Goal: Communication & Community: Answer question/provide support

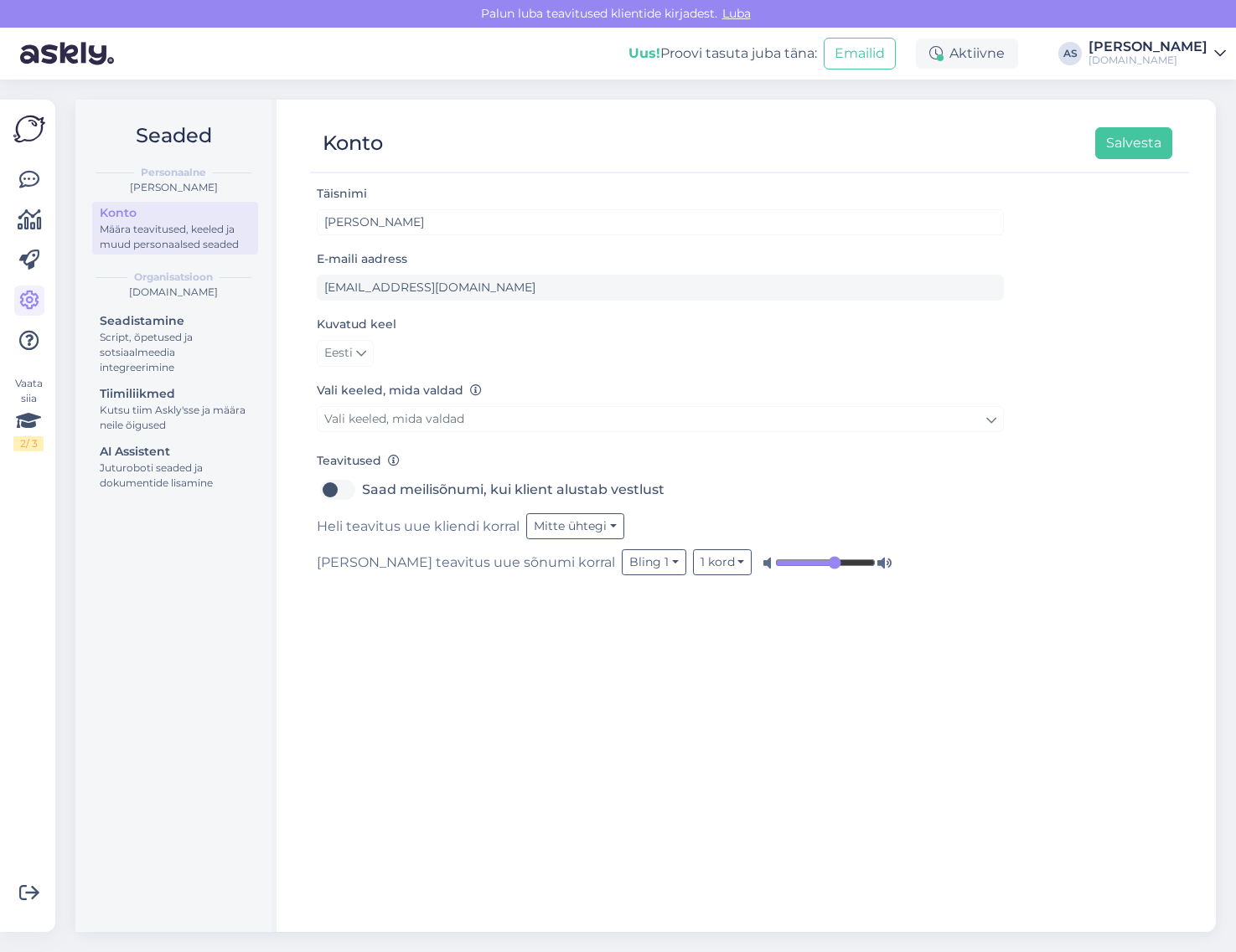
click at [39, 198] on div at bounding box center [29, 260] width 30 height 191
click at [38, 186] on icon at bounding box center [28, 180] width 20 height 20
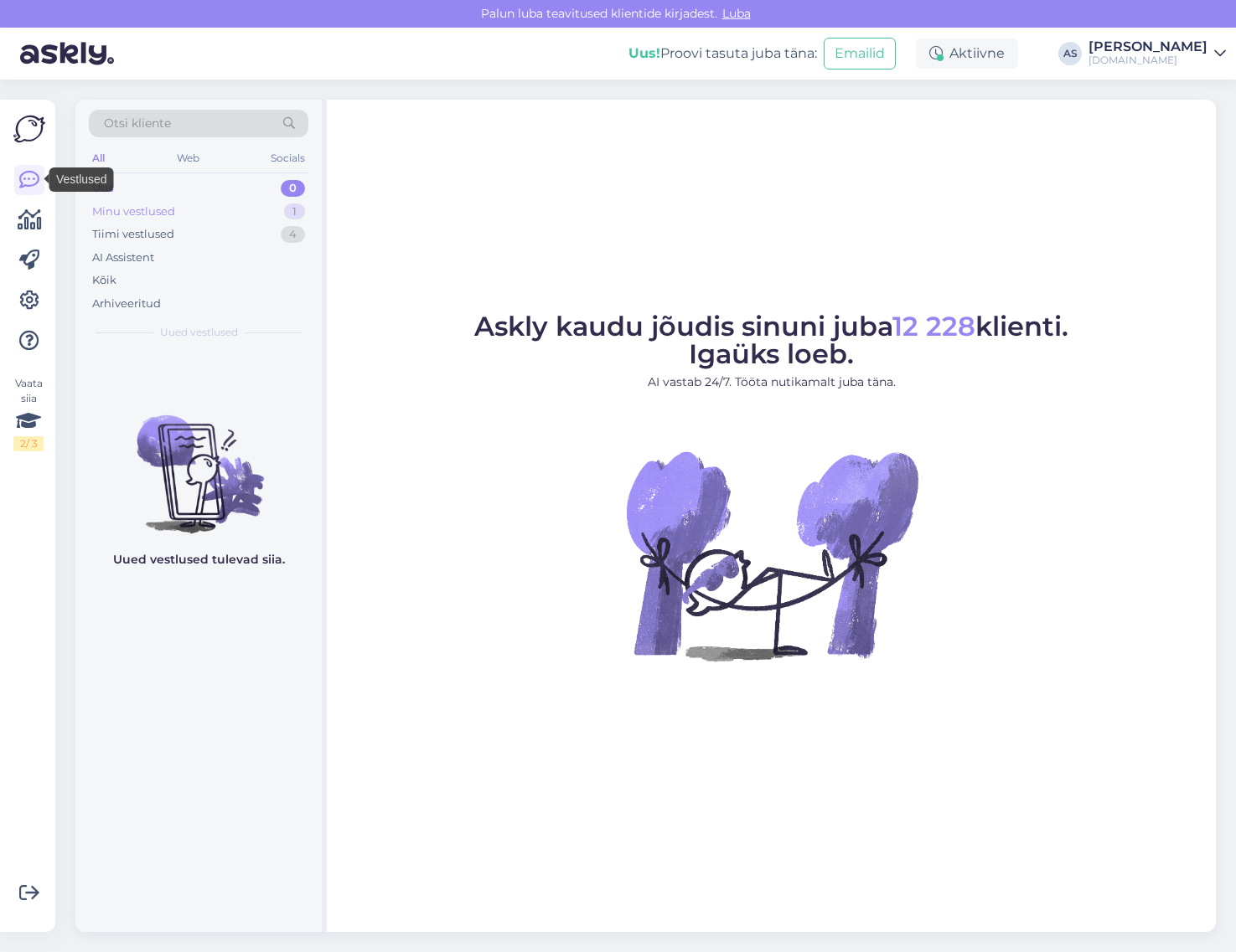
click at [142, 214] on div "Minu vestlused" at bounding box center [134, 212] width 83 height 17
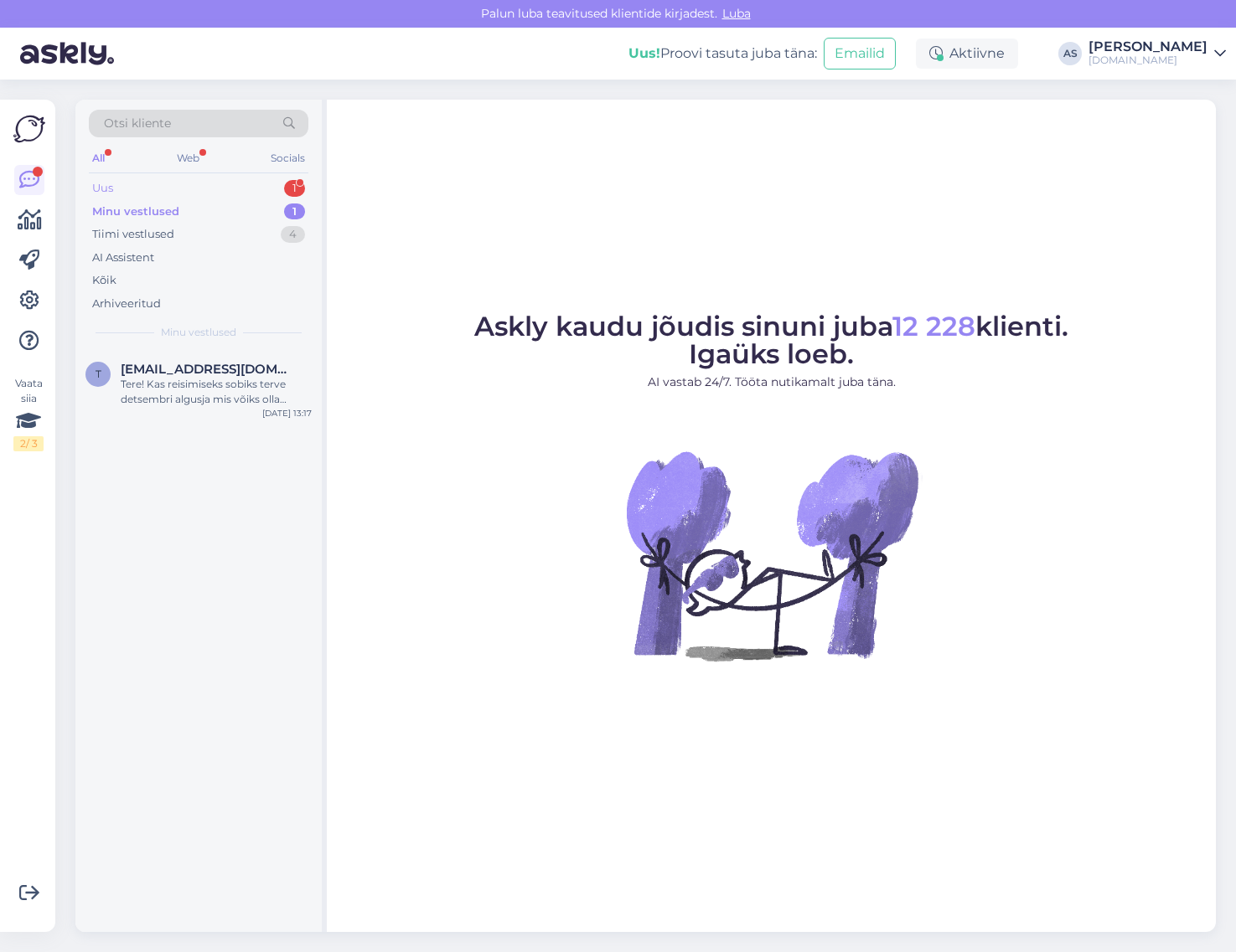
click at [233, 193] on div "Uus 1" at bounding box center [198, 188] width 220 height 24
click at [245, 365] on span "[EMAIL_ADDRESS][DOMAIN_NAME]" at bounding box center [207, 369] width 174 height 15
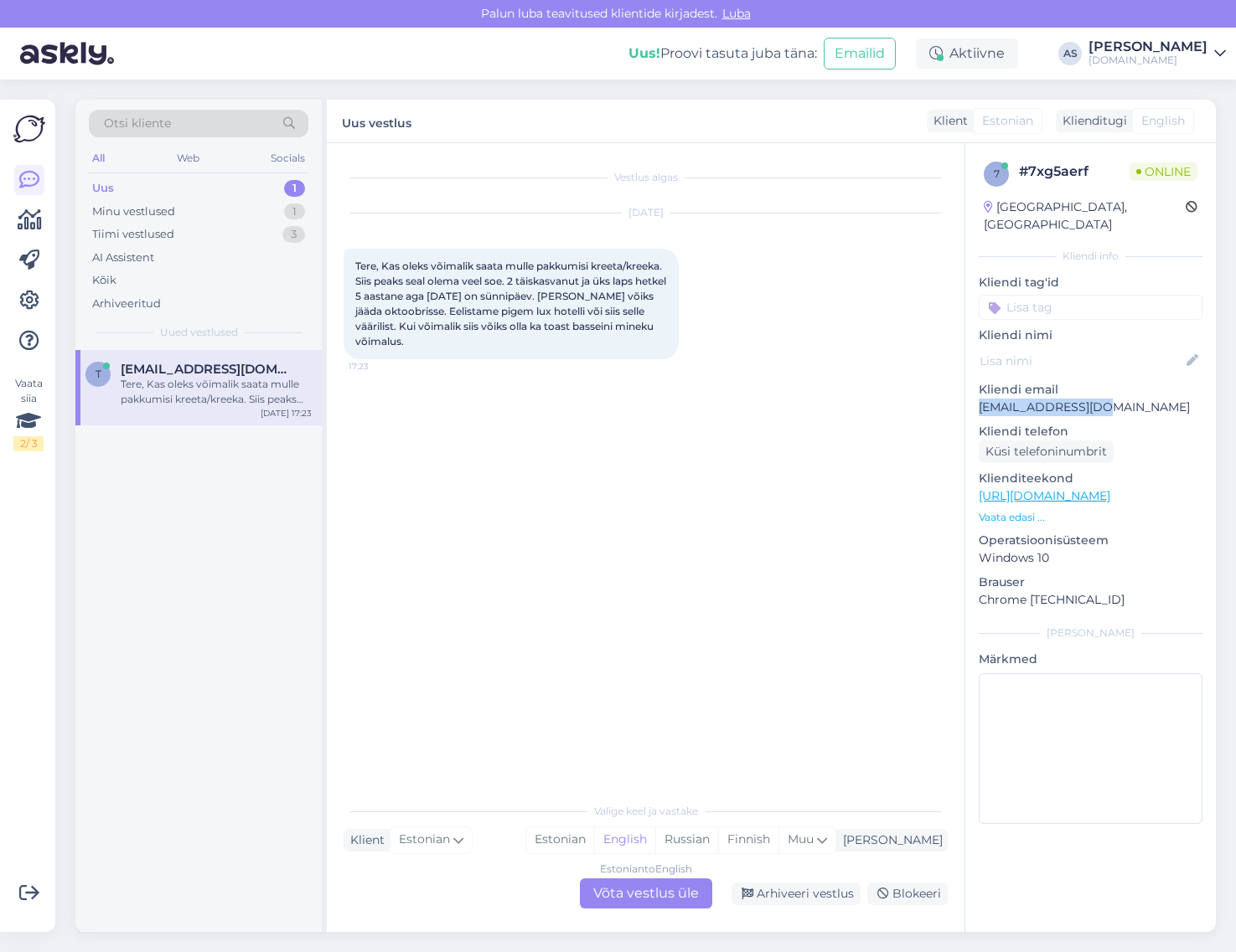
drag, startPoint x: 1133, startPoint y: 395, endPoint x: 964, endPoint y: 392, distance: 169.0
click at [965, 392] on div "7 # 7xg5aerf Online [GEOGRAPHIC_DATA], [GEOGRAPHIC_DATA] Kliendi info Kliendi t…" at bounding box center [1090, 538] width 252 height 789
copy p "[EMAIL_ADDRESS][DOMAIN_NAME]"
click at [560, 436] on div "Vestlus algas [DATE] Tere, Kas oleks võimalik saata mulle pakkumisi kreeta/kree…" at bounding box center [653, 469] width 619 height 619
click at [655, 898] on div "Estonian to English Võta vestlus üle" at bounding box center [646, 894] width 133 height 30
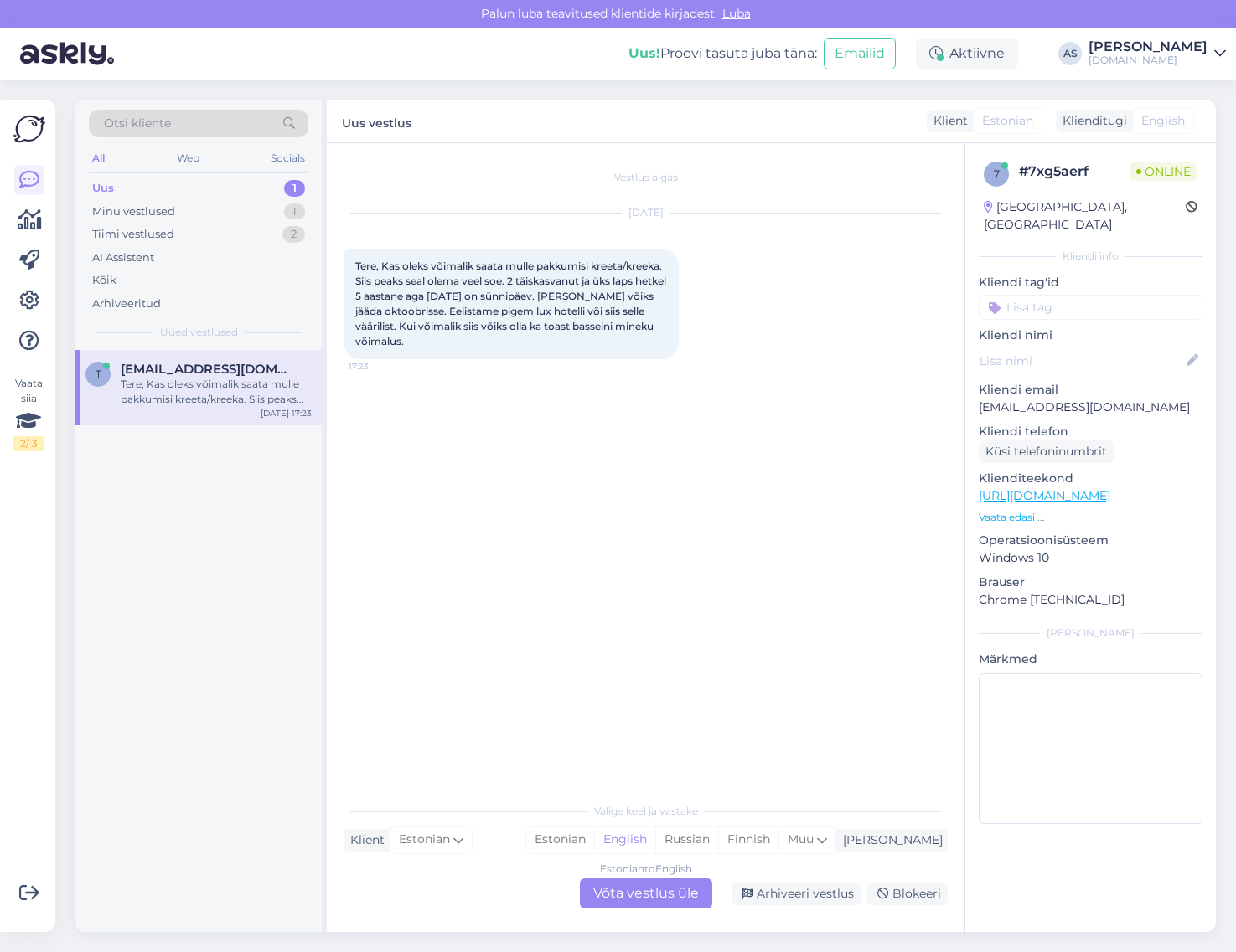
click at [658, 884] on div "Estonian to English Võta vestlus üle" at bounding box center [646, 894] width 133 height 30
click at [672, 896] on div "Estonian to English Võta vestlus üle" at bounding box center [646, 894] width 133 height 30
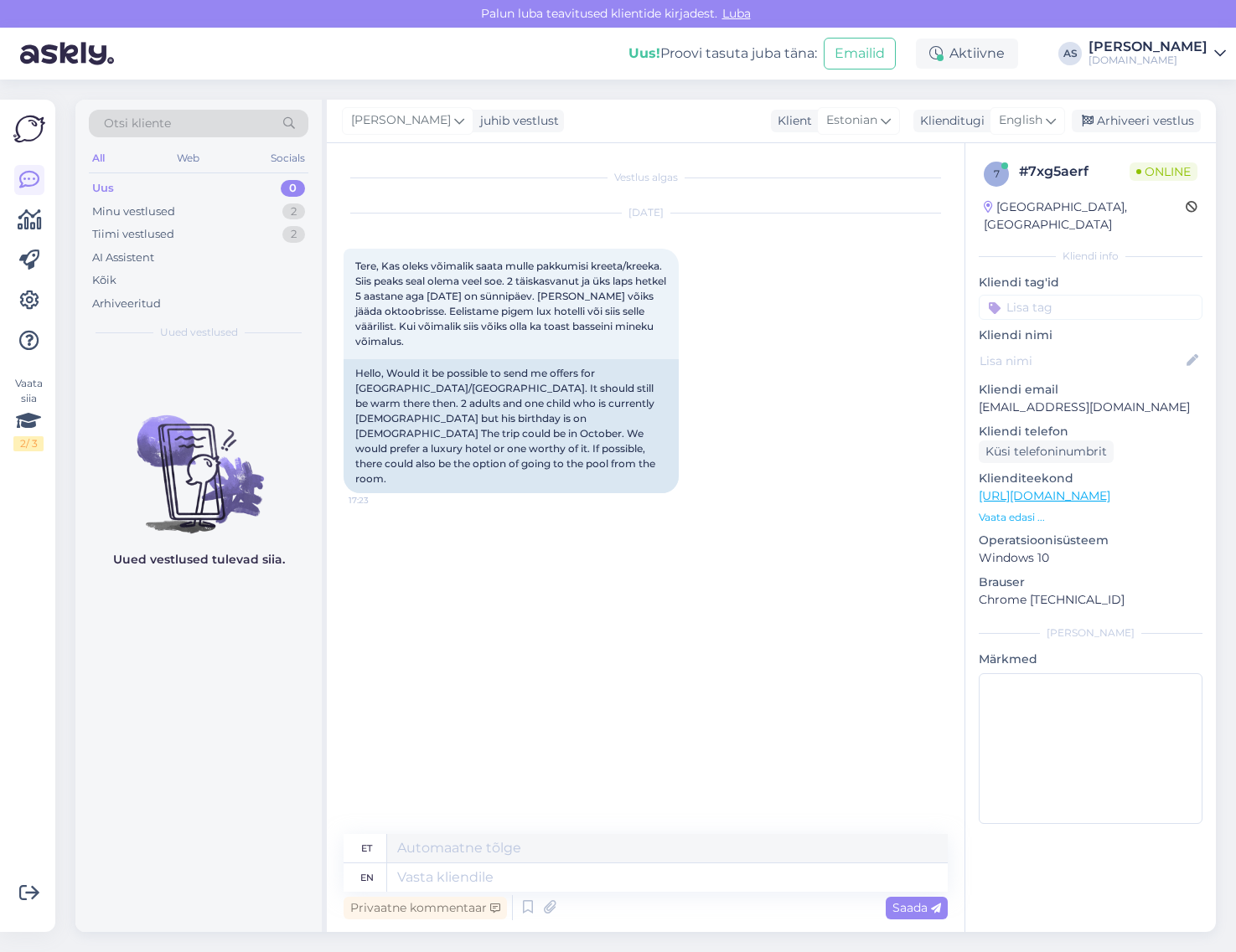
click at [1040, 135] on div "[PERSON_NAME] juhib vestlust Klient Estonian Klienditugi English Arhiveeri vest…" at bounding box center [772, 121] width 889 height 43
click at [1029, 132] on div "English" at bounding box center [1027, 121] width 75 height 26
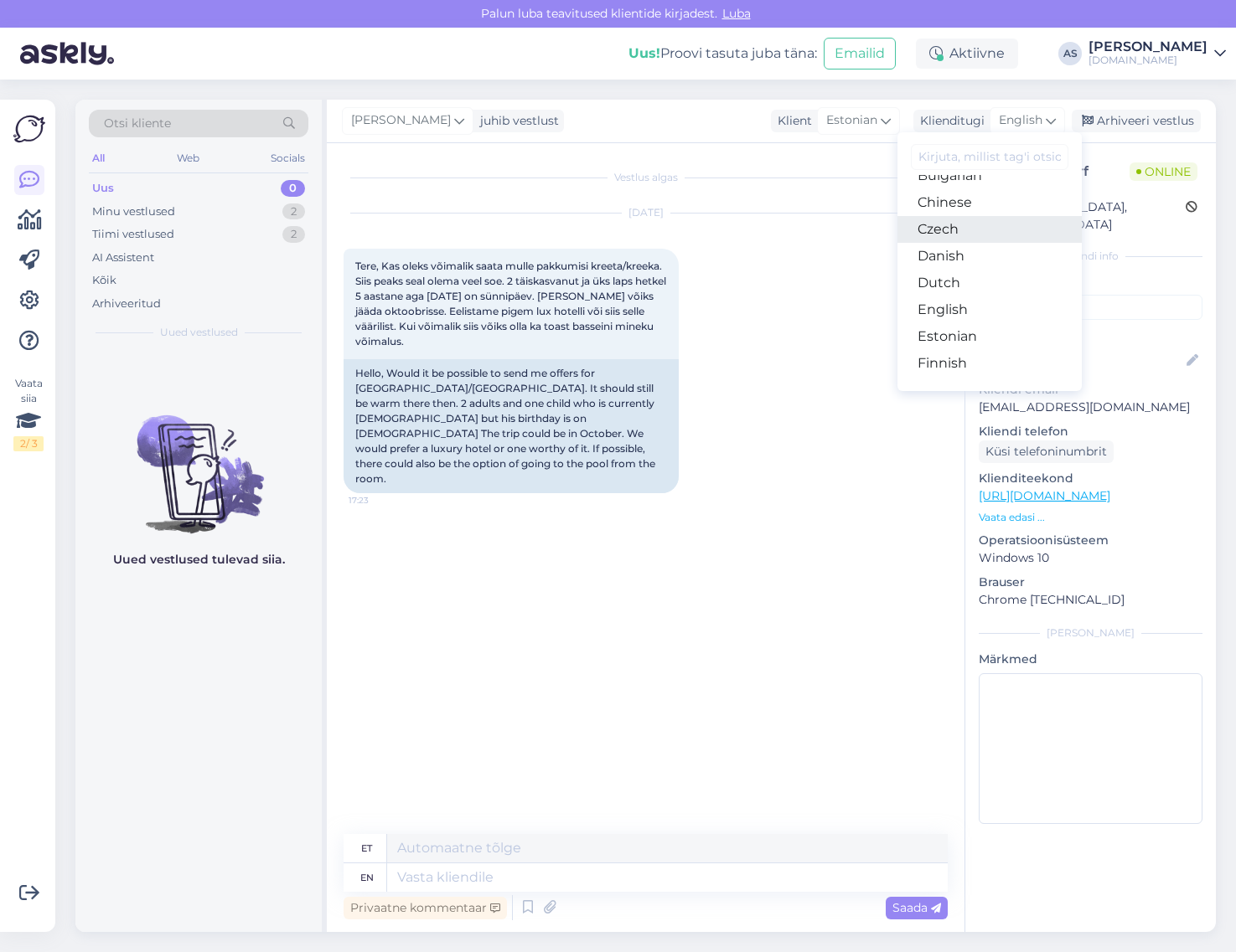
scroll to position [105, 0]
click at [962, 299] on link "Estonian" at bounding box center [990, 305] width 185 height 26
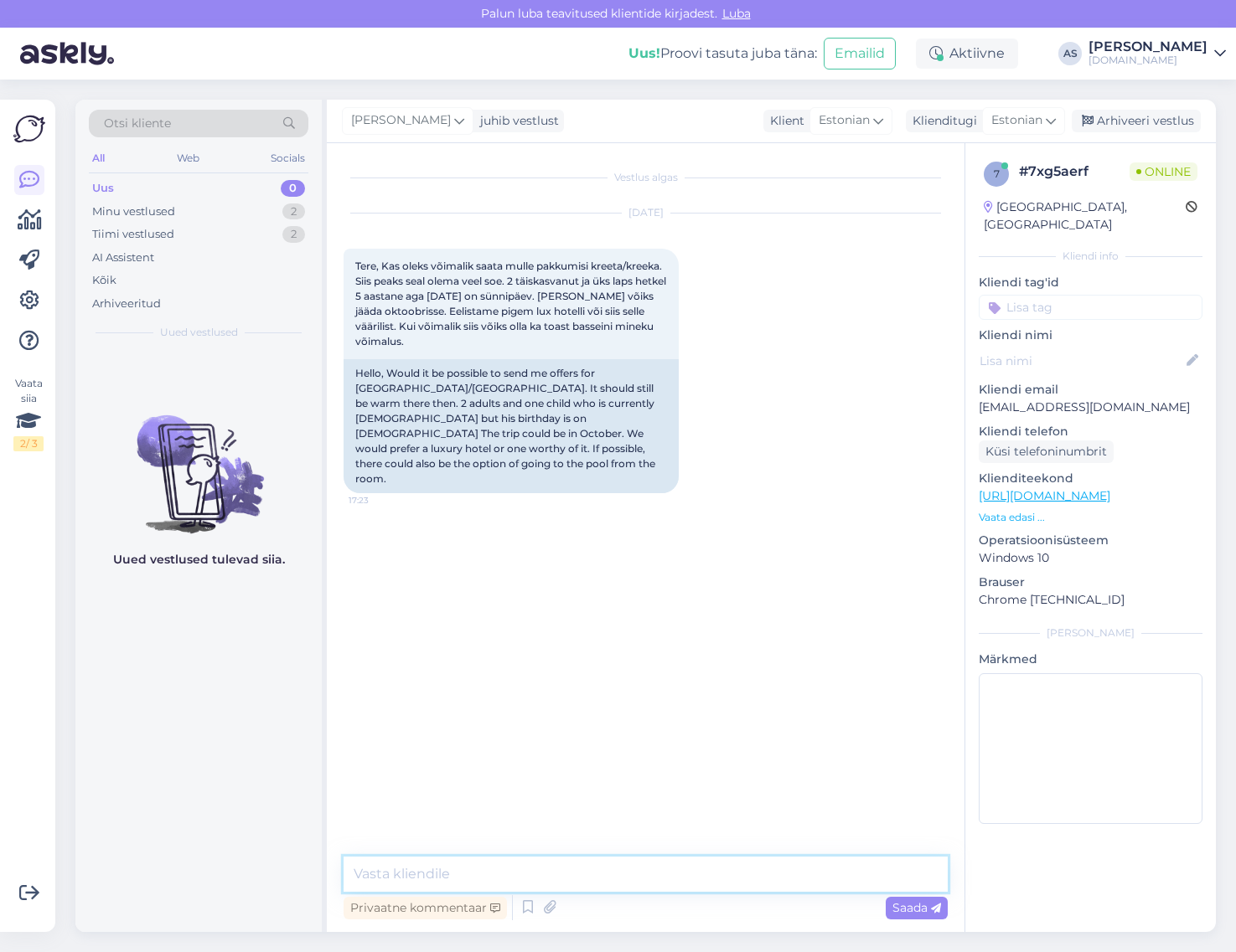
click at [507, 891] on textarea at bounding box center [645, 874] width 604 height 35
click at [446, 877] on textarea "Tere, täname [PERSON_NAME] eest!" at bounding box center [645, 874] width 604 height 35
click at [443, 879] on textarea "Tere, täname [PERSON_NAME] eest!" at bounding box center [645, 874] width 604 height 35
click at [446, 876] on textarea "Tere, täname [PERSON_NAME] eest!" at bounding box center [645, 874] width 604 height 35
type textarea "Tere, täname reisipäringu eest!"
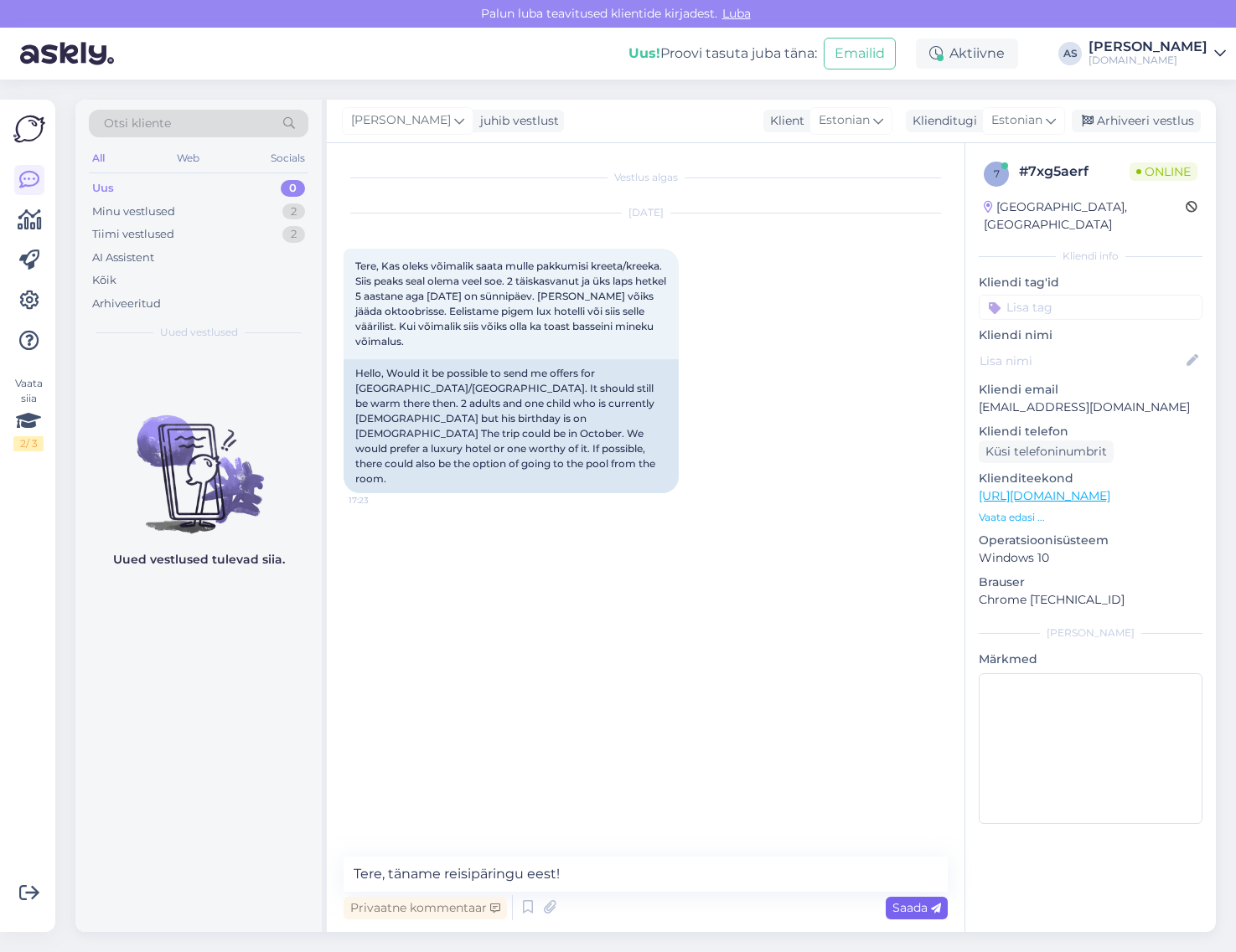
click at [912, 912] on span "Saada" at bounding box center [917, 908] width 49 height 15
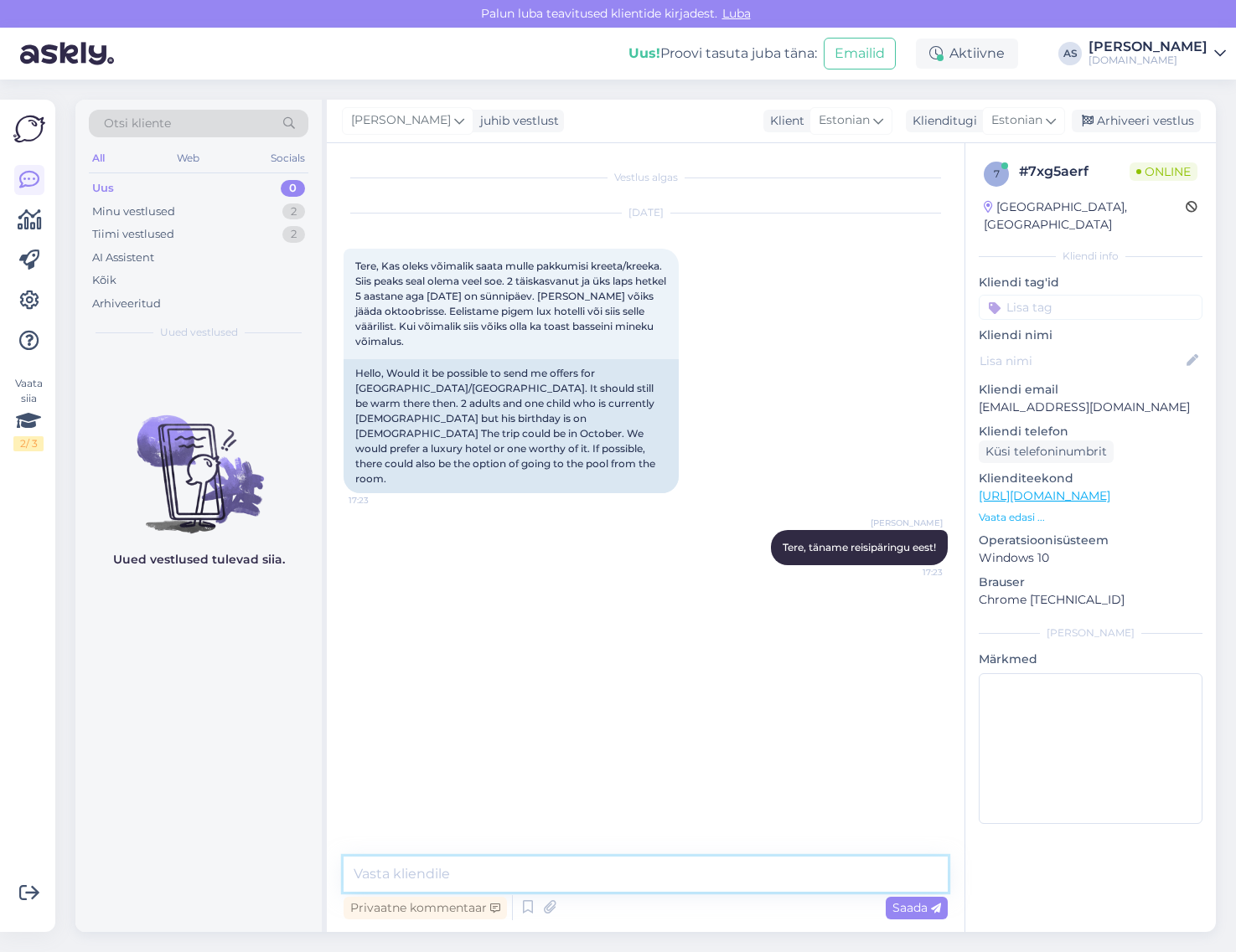
click at [658, 863] on textarea at bounding box center [645, 874] width 604 height 35
type textarea "Palun täpsustage, millist toitlustustüüpi eelistate?"
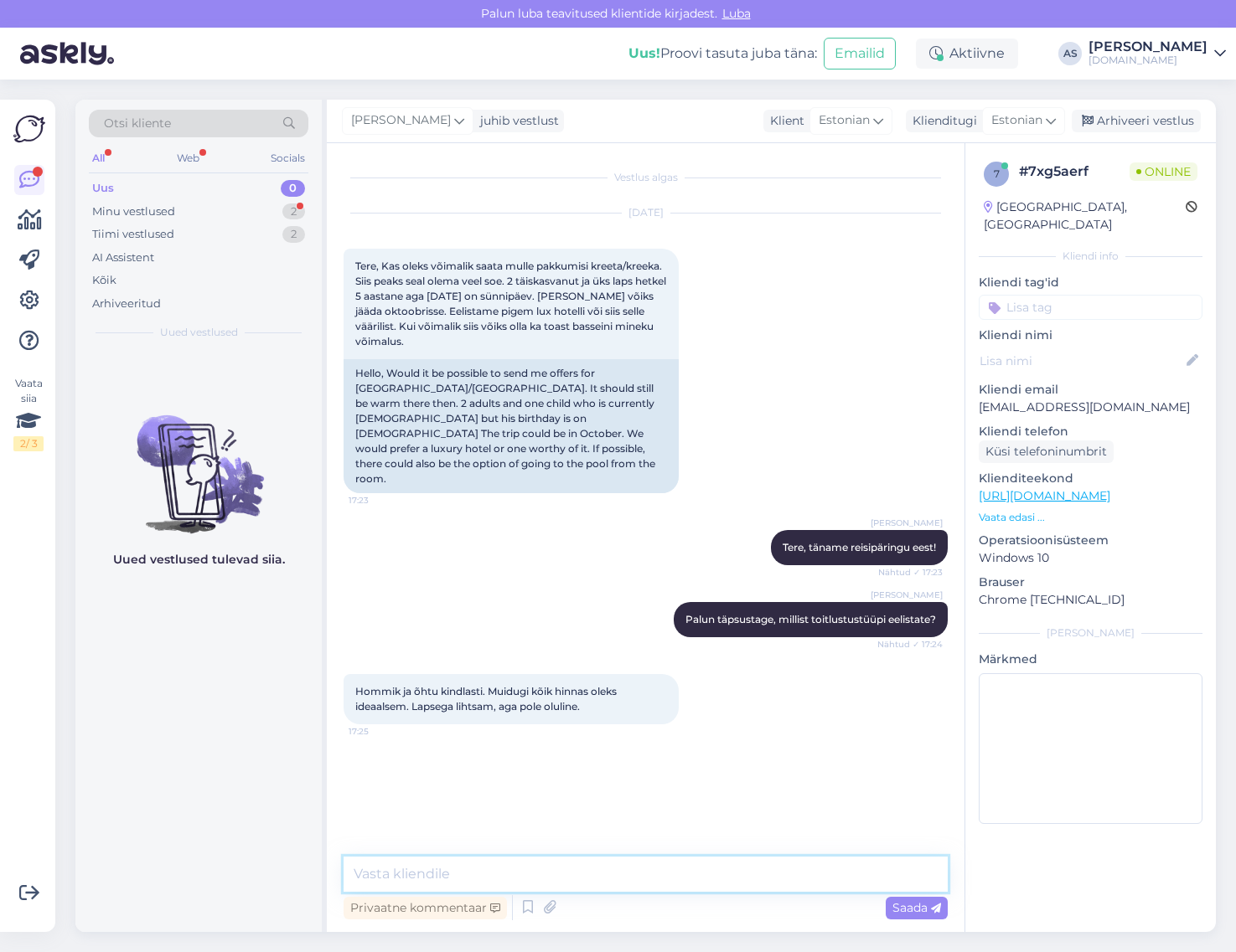
click at [666, 873] on textarea at bounding box center [645, 874] width 604 height 35
click at [1011, 510] on p "Vaata edasi ..." at bounding box center [1090, 518] width 223 height 15
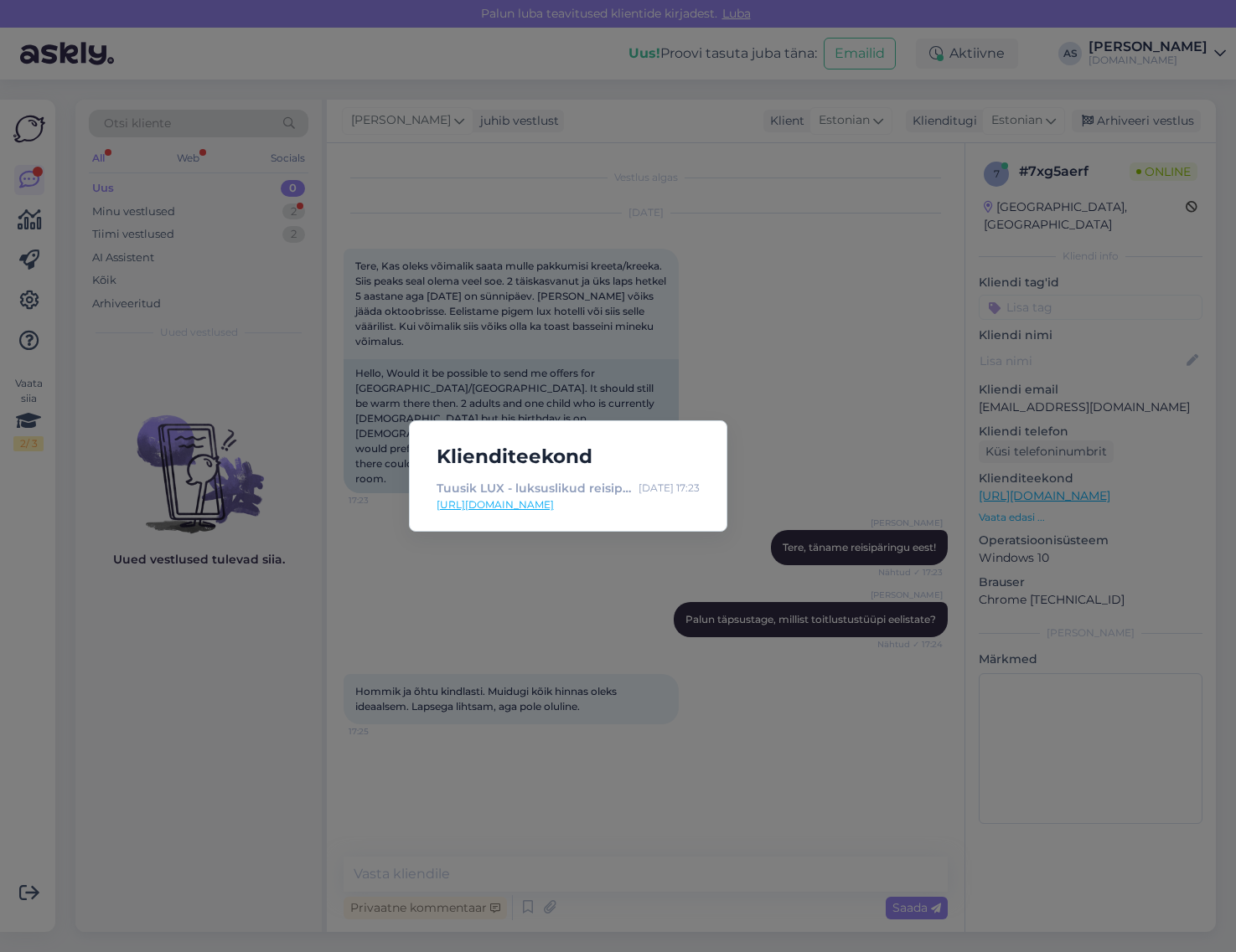
click at [873, 720] on div "Klienditeekond Tuusik LUX - luksuslikud reisipaketid | Tuusik [DATE] 17:23 [URL…" at bounding box center [618, 476] width 1236 height 952
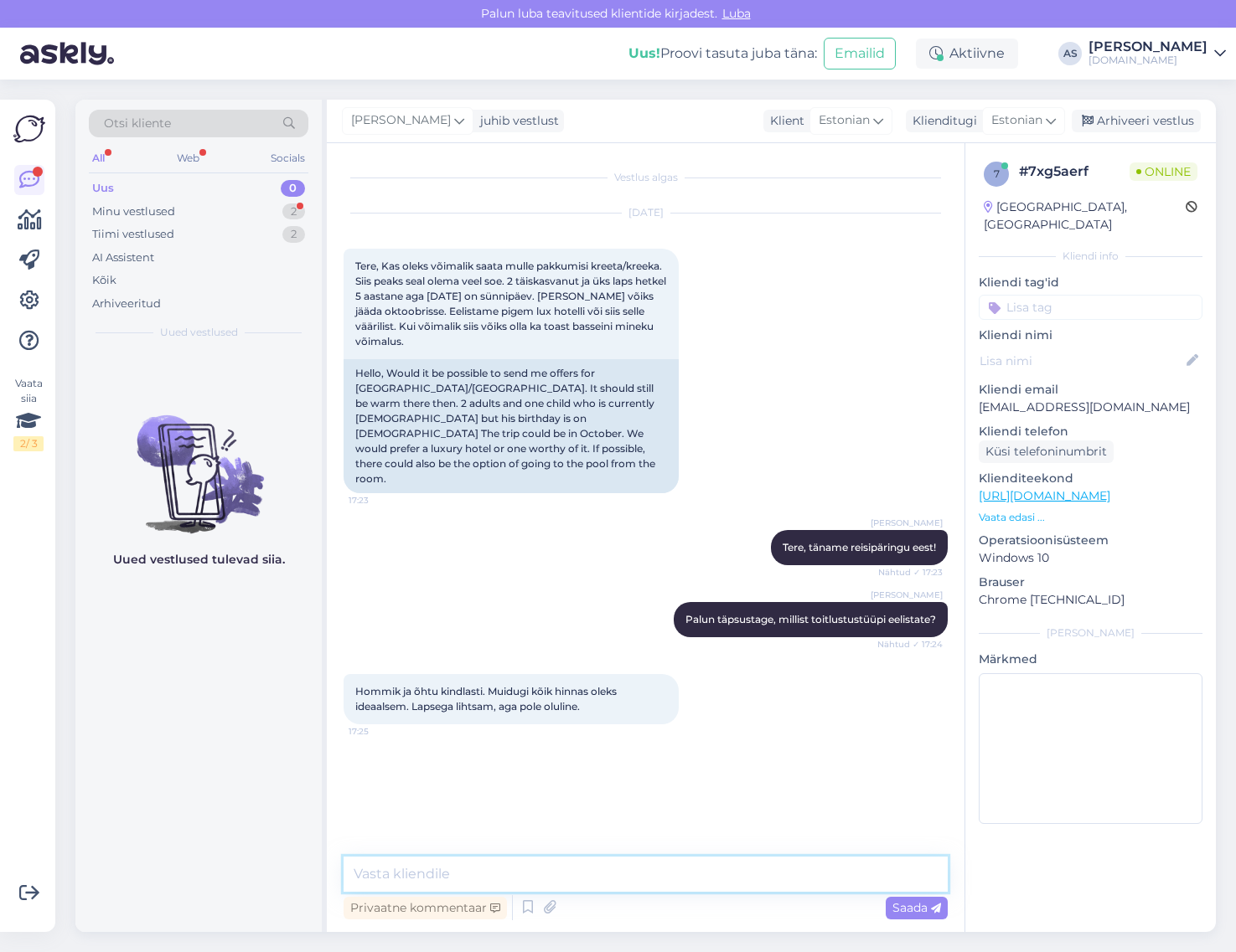
click at [534, 890] on textarea at bounding box center [645, 874] width 604 height 35
type textarea "Milline on maksimaalne eelarve perele kokku?"
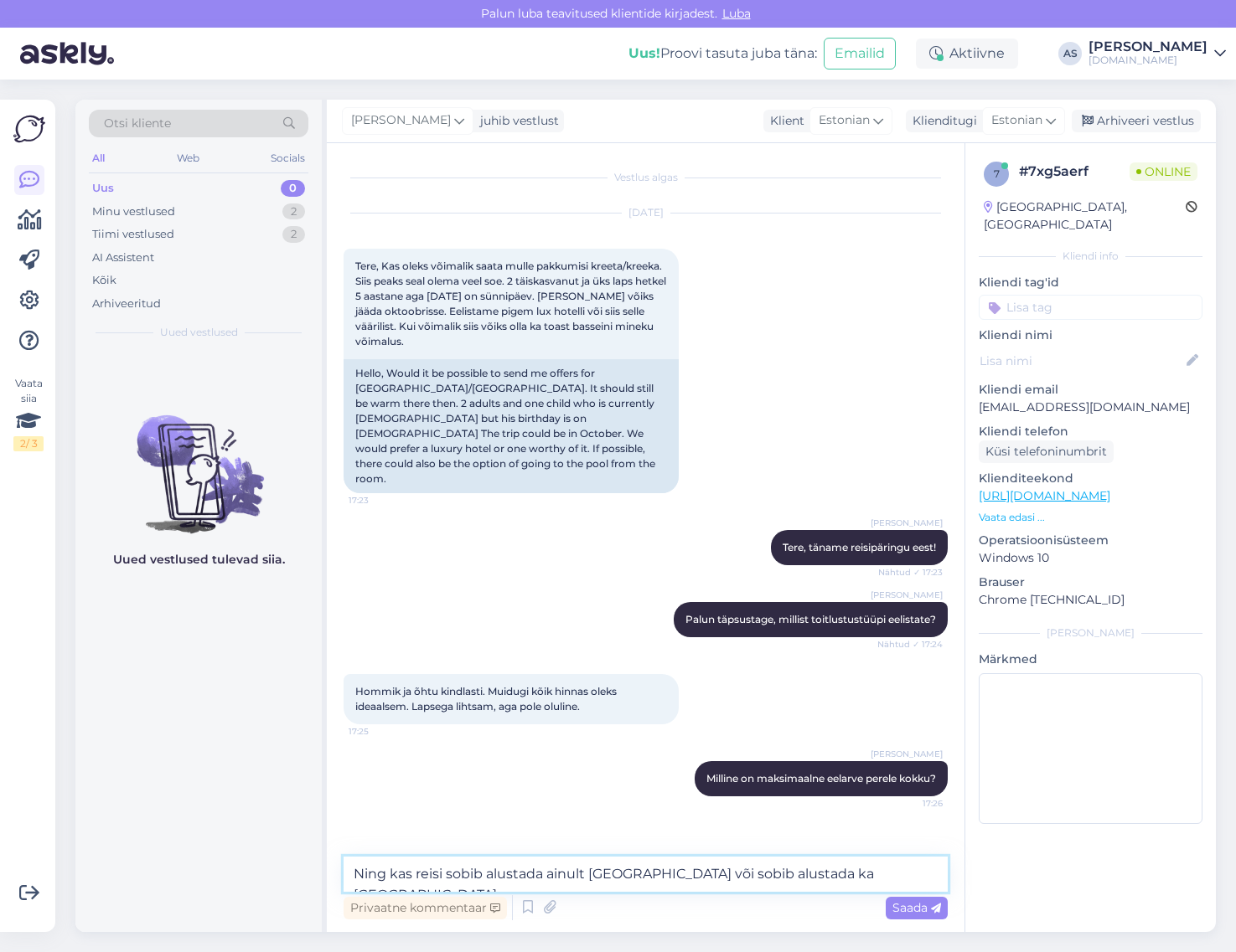
type textarea "Ning kas reisi sobib alustada ainult [GEOGRAPHIC_DATA] või sobib alustada ka [G…"
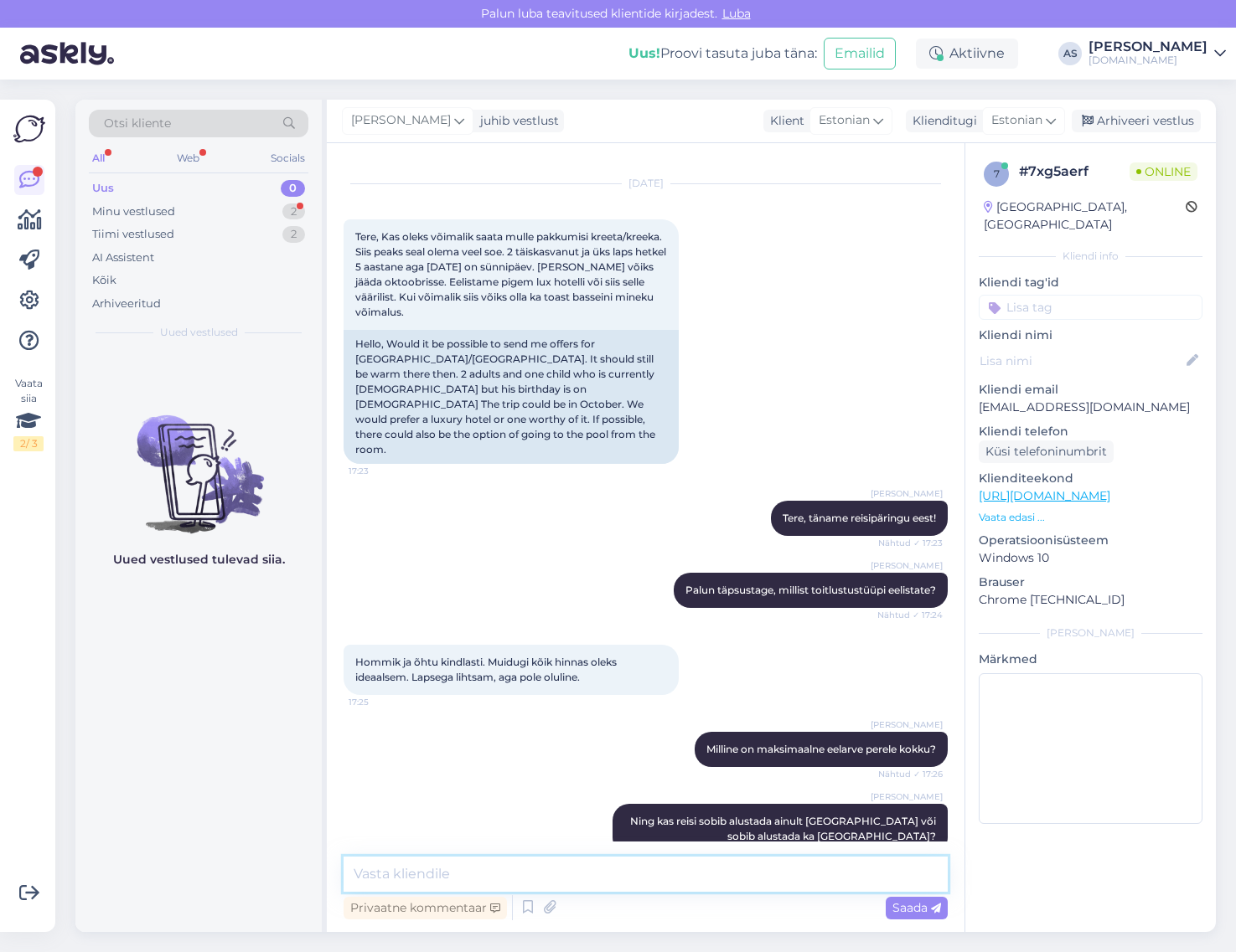
scroll to position [172, 0]
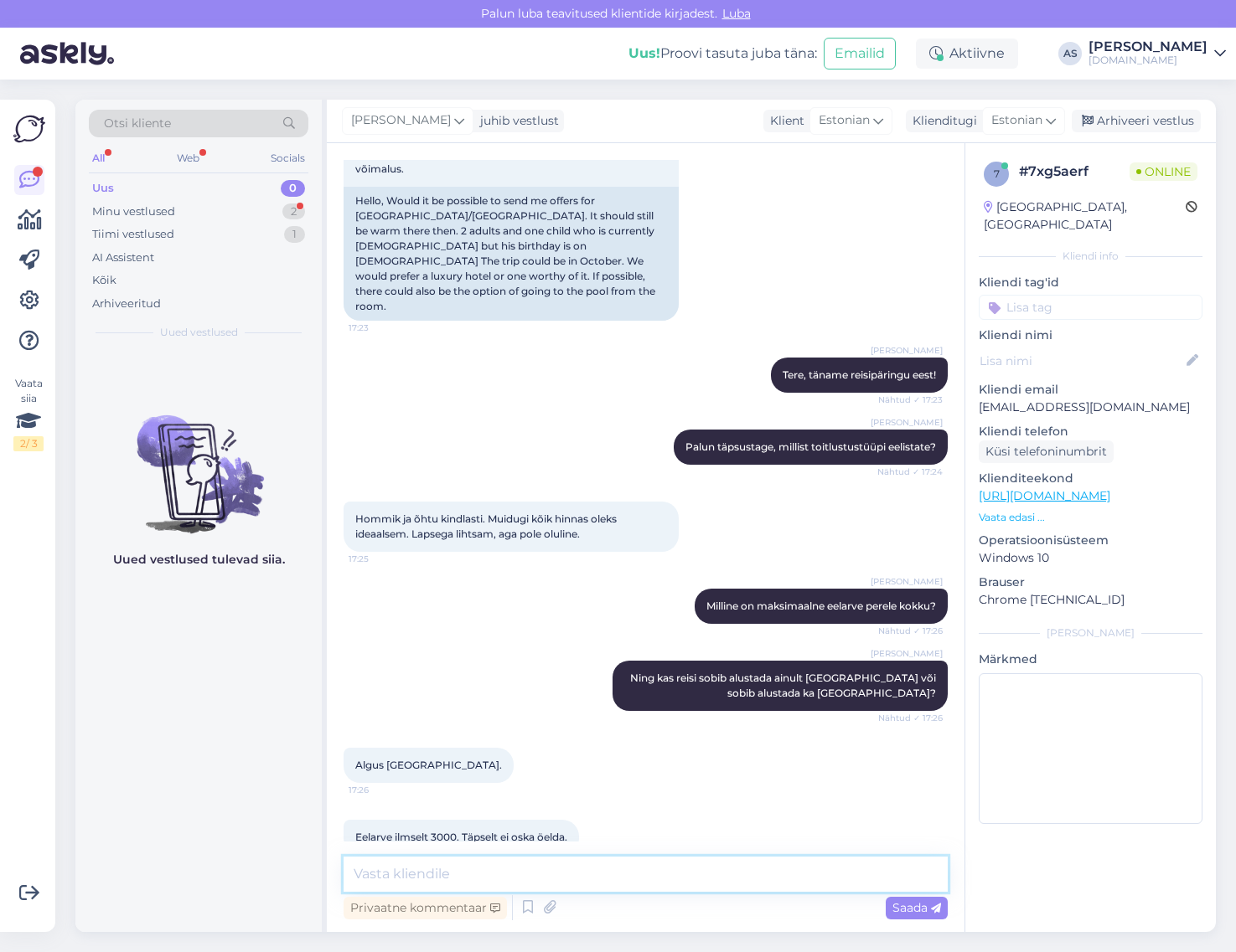
click at [634, 864] on textarea at bounding box center [645, 874] width 604 height 35
type textarea "Hästi! Vaatame pakkumised [PERSON_NAME] saadame Teile meilile tänase õhtu jooks…"
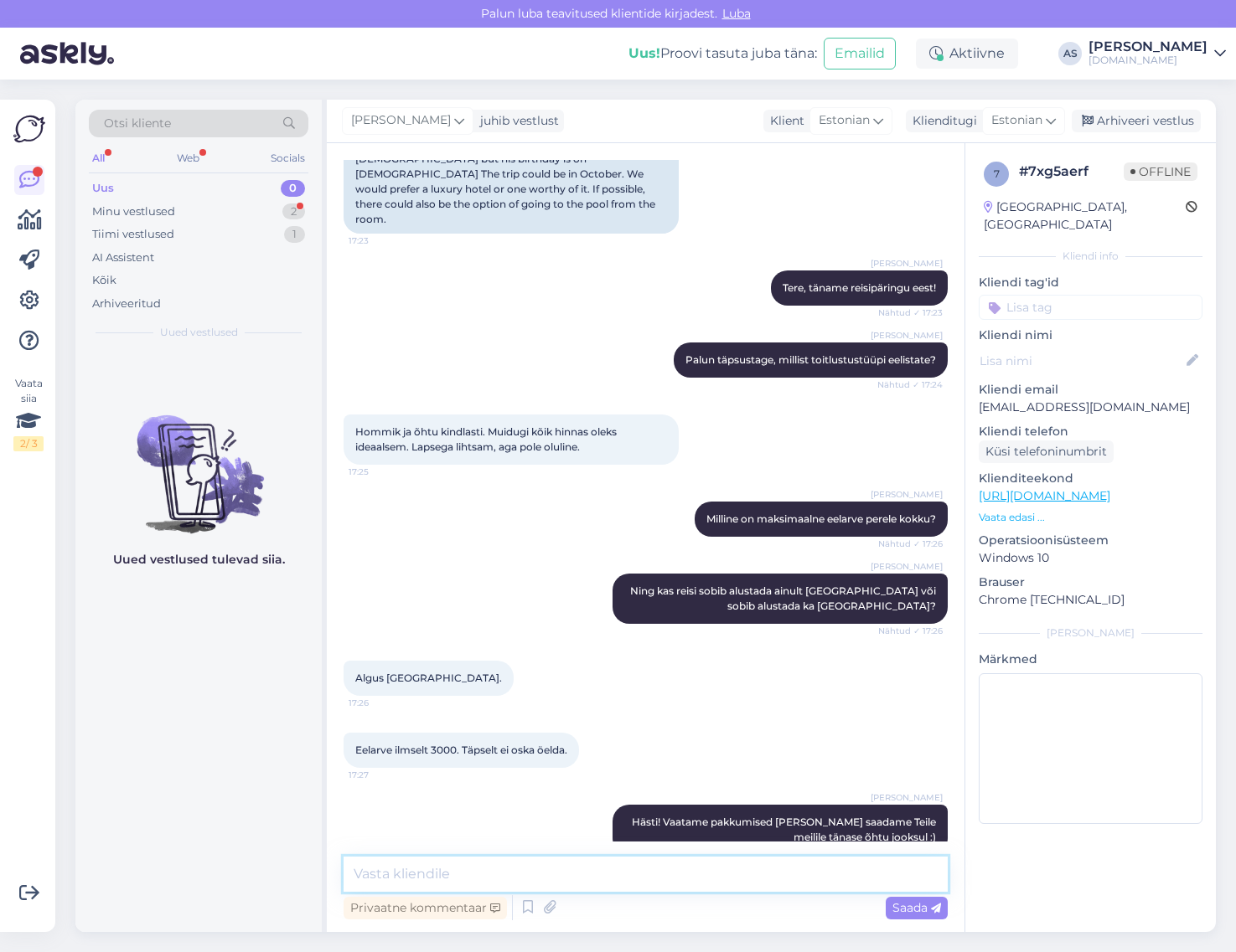
scroll to position [331, 0]
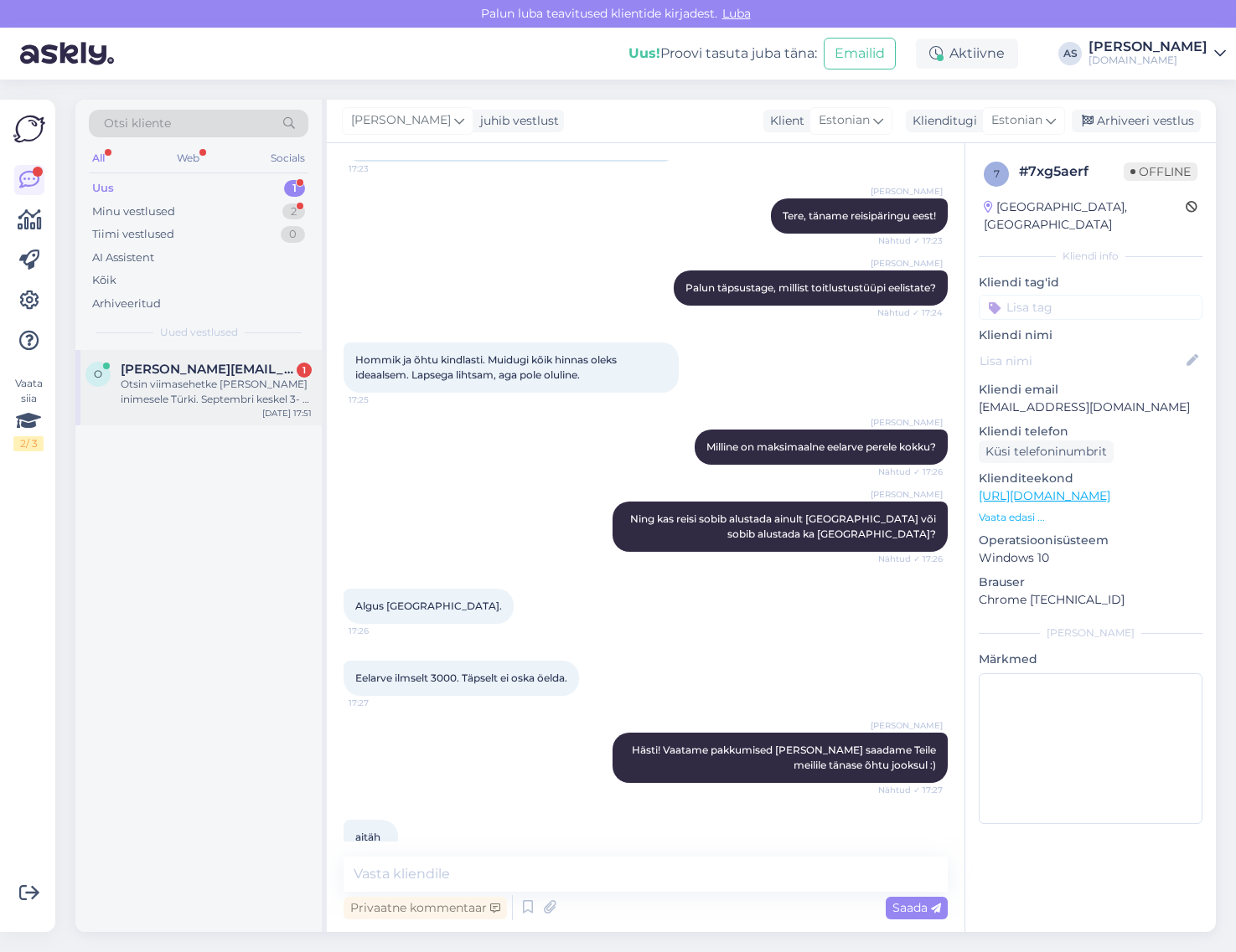
click at [256, 390] on div "Otsin viimasehetke [PERSON_NAME] inimesele Türki. Septembri keskel 3- 4 ööd. Li…" at bounding box center [216, 392] width 191 height 30
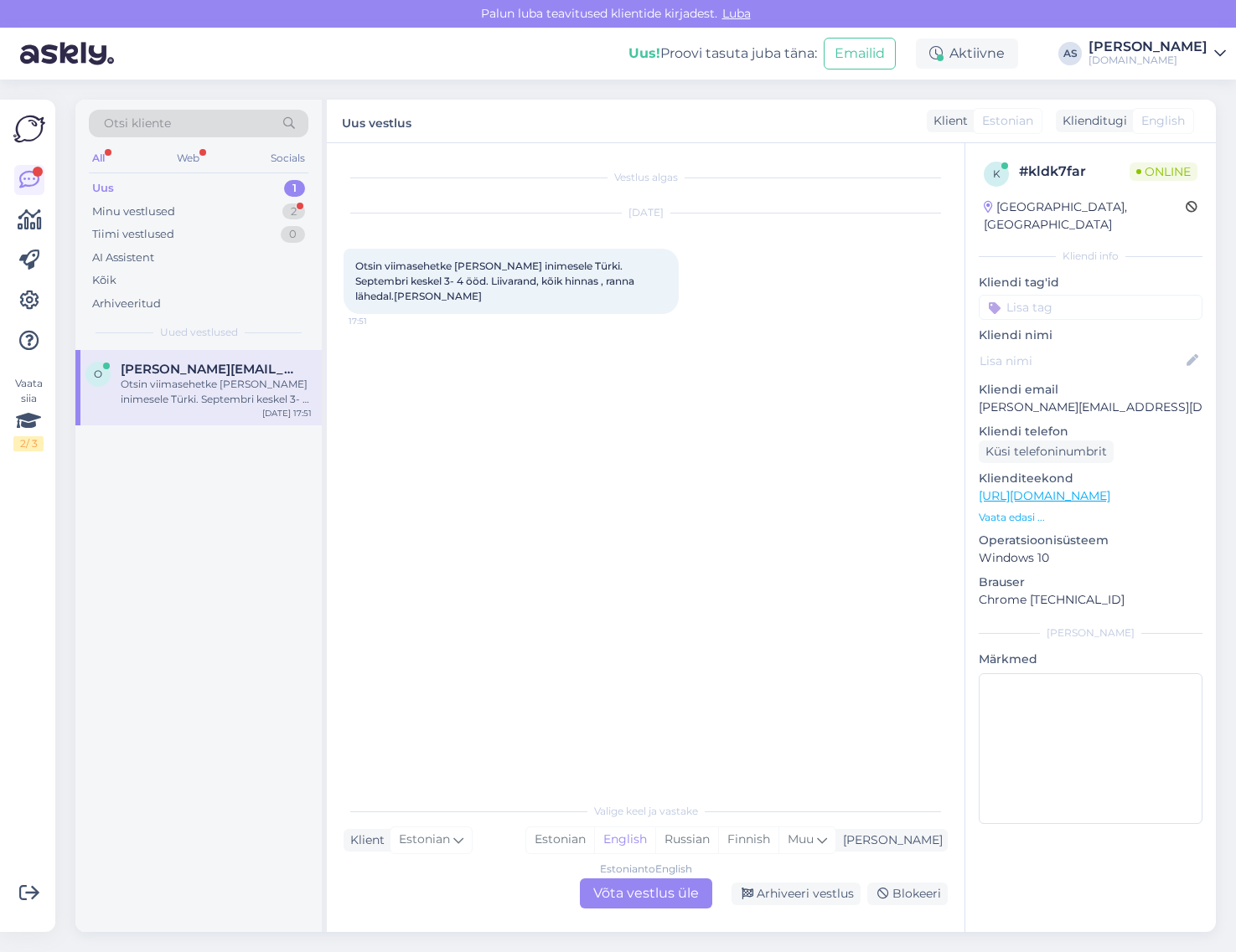
drag, startPoint x: 1130, startPoint y: 394, endPoint x: 943, endPoint y: 385, distance: 187.2
click at [943, 385] on div "Vestlus algas [DATE] Otsin viimasehetke [PERSON_NAME] inimesele Türki. Septembr…" at bounding box center [772, 538] width 889 height 789
click at [976, 390] on div "k # kldk7far Online [GEOGRAPHIC_DATA], [GEOGRAPHIC_DATA] Kliendi info Kliendi t…" at bounding box center [1091, 496] width 251 height 706
click at [981, 398] on p "[PERSON_NAME][EMAIL_ADDRESS][DOMAIN_NAME]" at bounding box center [1090, 407] width 223 height 18
click at [982, 398] on p "[PERSON_NAME][EMAIL_ADDRESS][DOMAIN_NAME]" at bounding box center [1090, 407] width 223 height 18
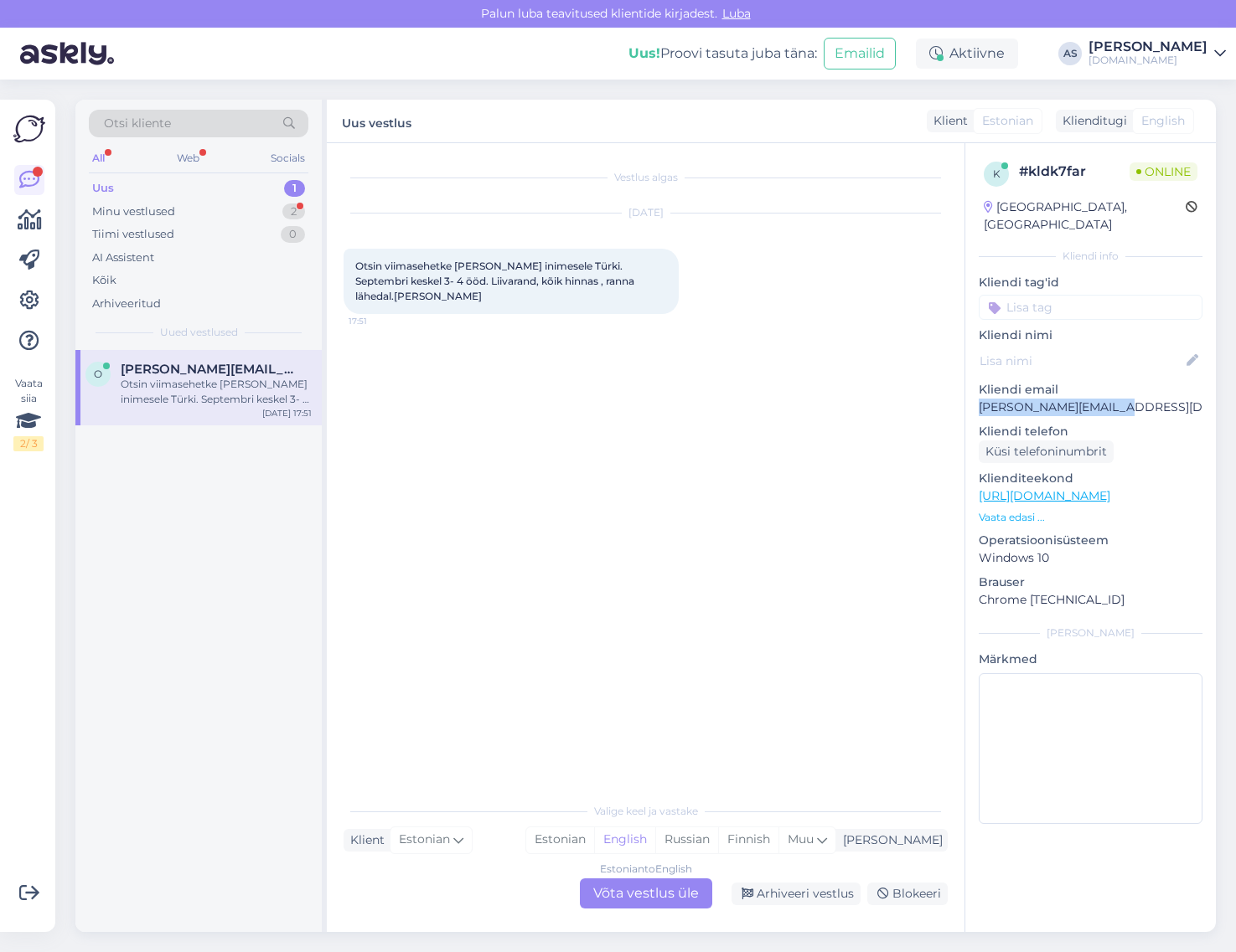
drag, startPoint x: 976, startPoint y: 386, endPoint x: 1138, endPoint y: 395, distance: 162.2
click at [1138, 395] on div "k # kldk7far Online [GEOGRAPHIC_DATA], [GEOGRAPHIC_DATA] Kliendi info Kliendi t…" at bounding box center [1091, 496] width 251 height 706
copy p "[PERSON_NAME][EMAIL_ADDRESS][DOMAIN_NAME]"
click at [1016, 510] on p "Vaata edasi ..." at bounding box center [1090, 518] width 223 height 15
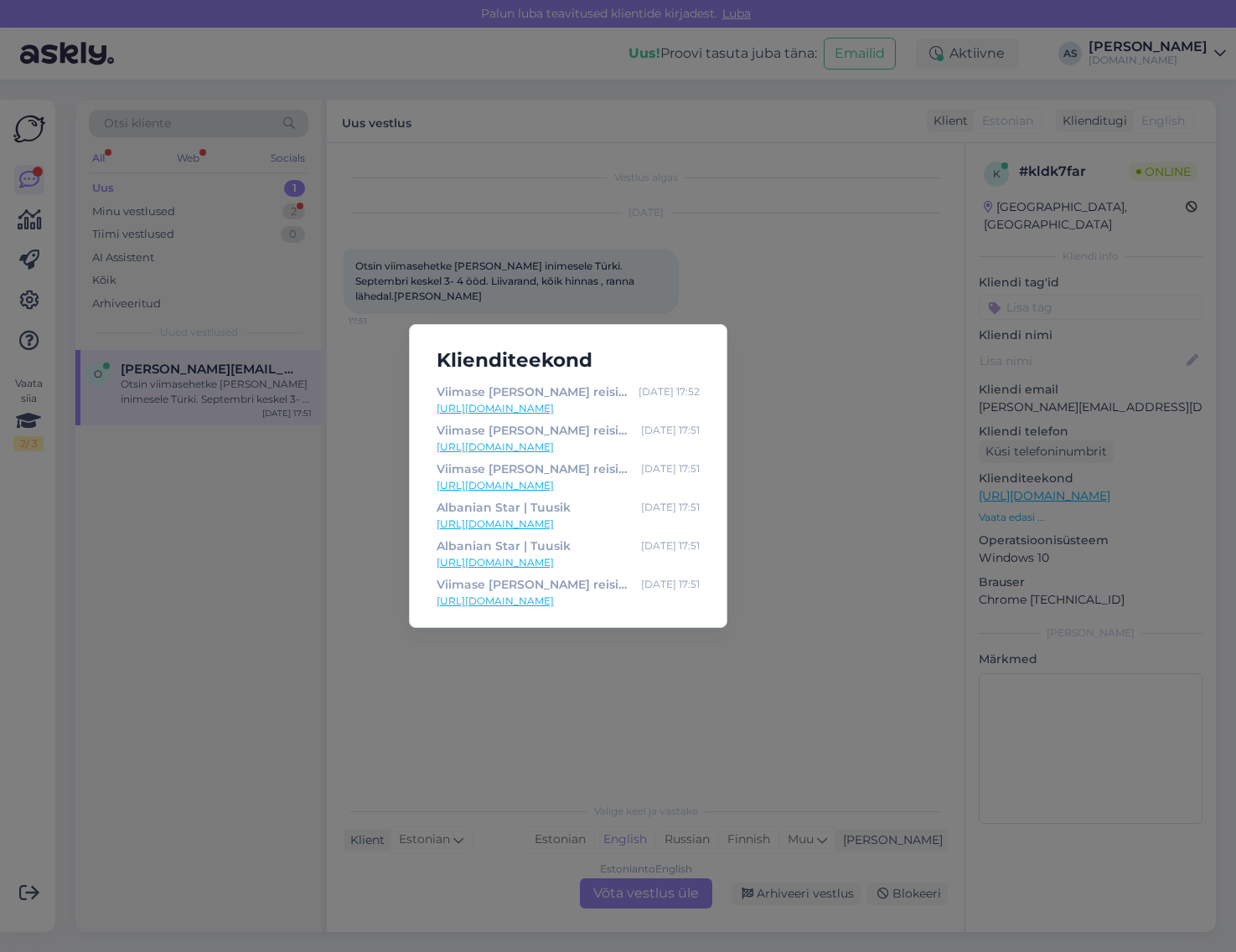
click at [854, 573] on div "Klienditeekond Viimase [PERSON_NAME] reisid ja eripakkumised | Tuusik [DATE] 17…" at bounding box center [618, 476] width 1236 height 952
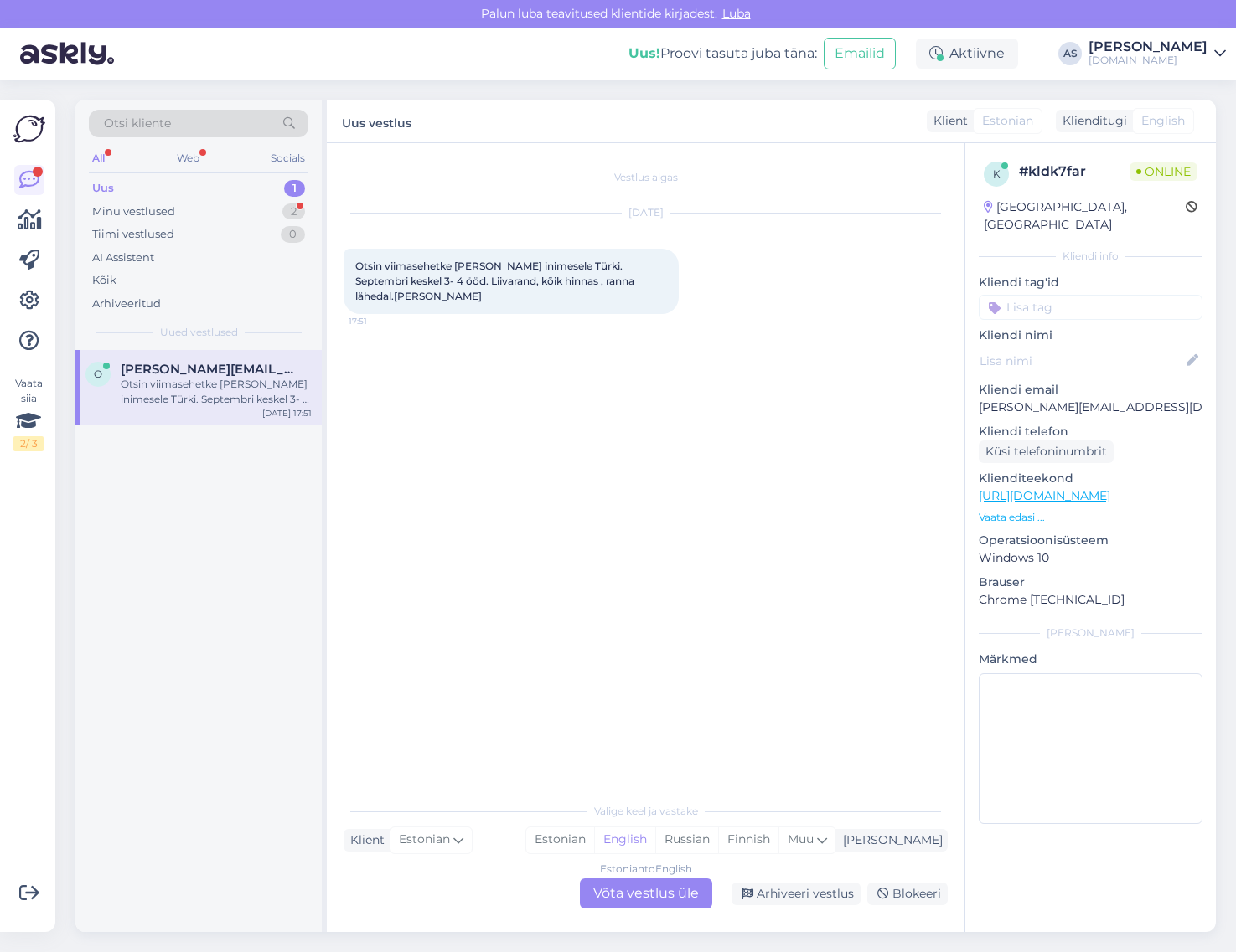
click at [680, 902] on div "Estonian to English Võta vestlus üle" at bounding box center [646, 894] width 133 height 30
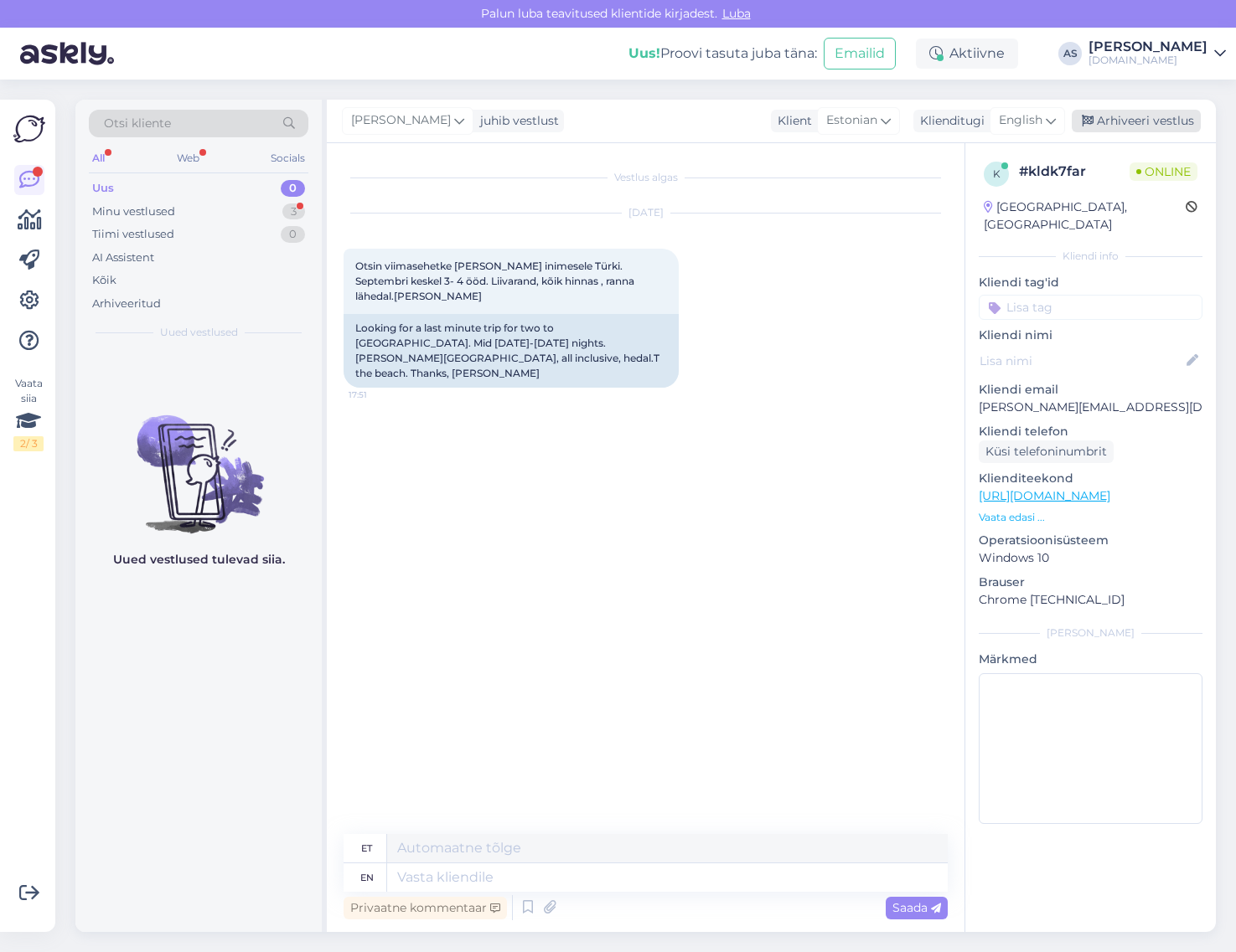
click at [1109, 125] on div "Arhiveeri vestlus" at bounding box center [1136, 121] width 129 height 23
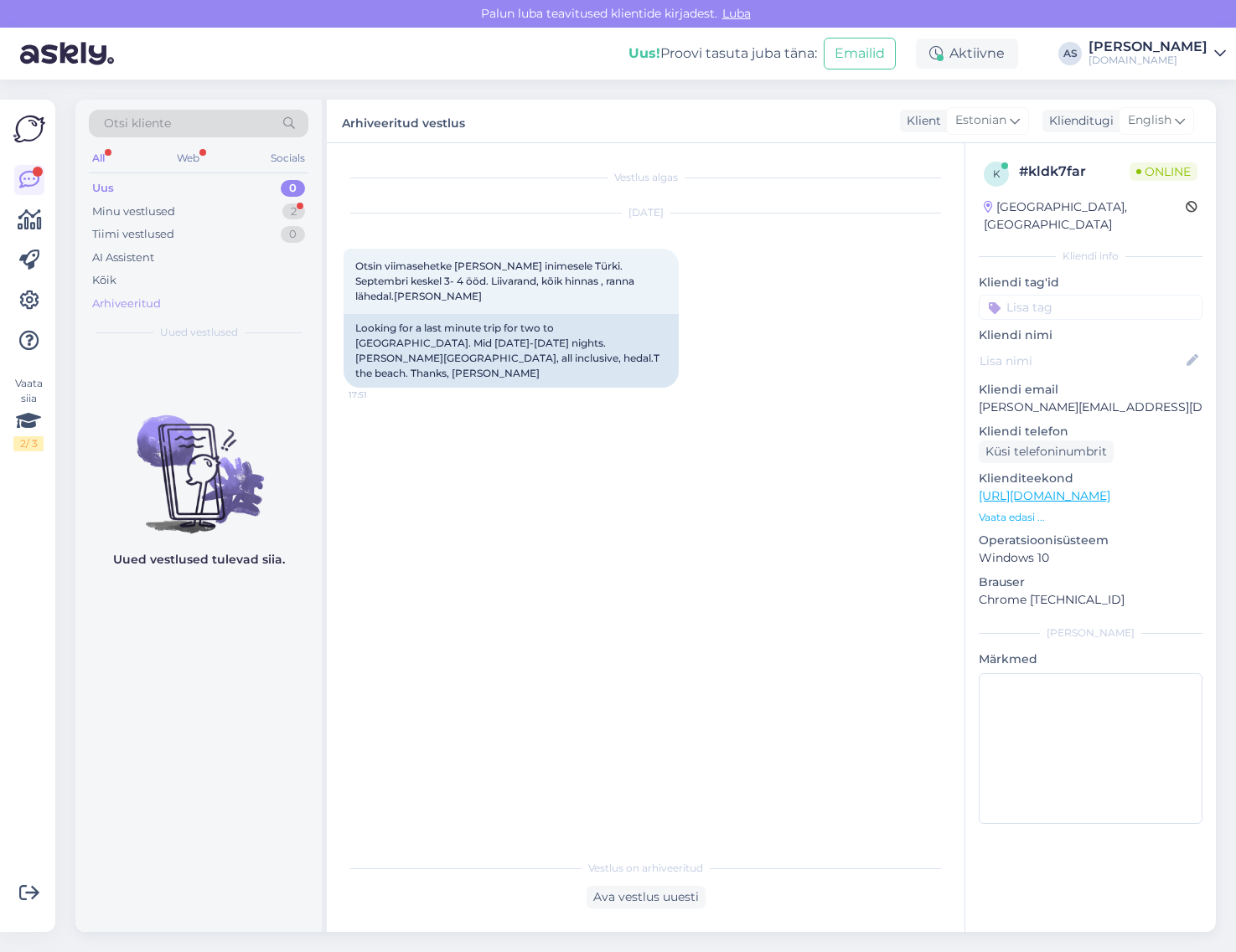
click at [131, 308] on div "Arhiveeritud" at bounding box center [126, 304] width 69 height 17
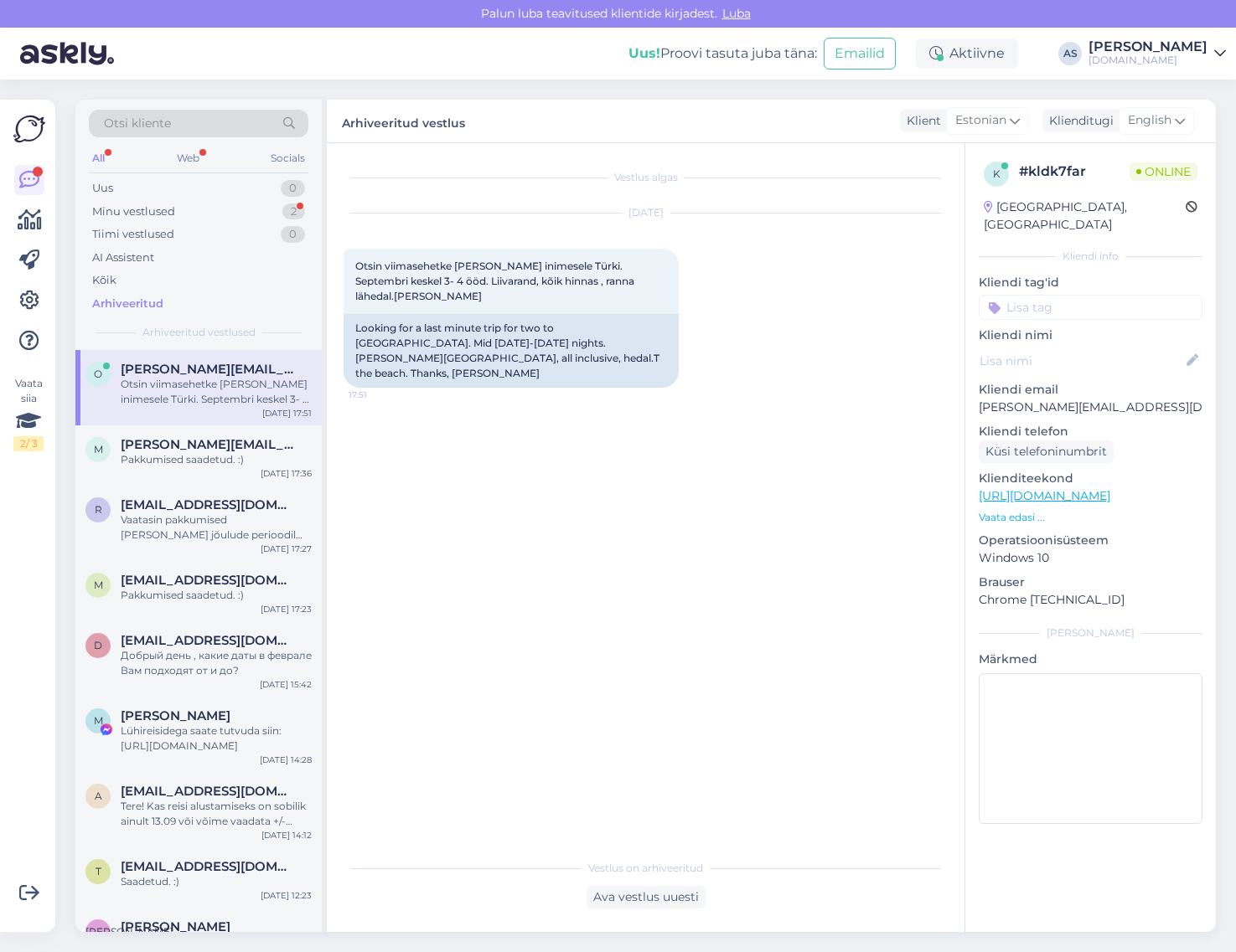
click at [209, 394] on div "Otsin viimasehetke [PERSON_NAME] inimesele Türki. Septembri keskel 3- 4 ööd. Li…" at bounding box center [216, 392] width 191 height 30
click at [1163, 125] on span "English" at bounding box center [1149, 121] width 43 height 19
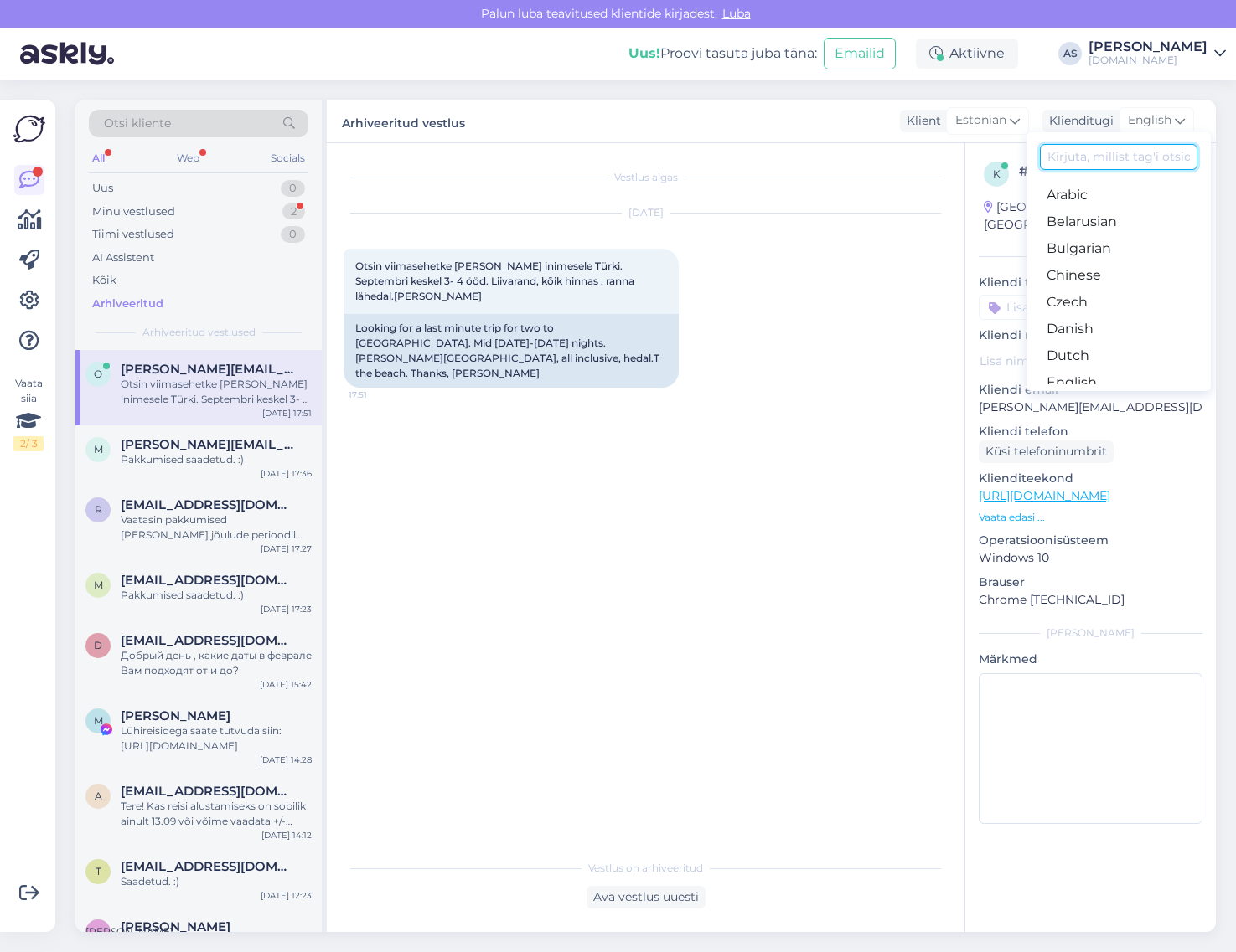
click at [1096, 148] on input at bounding box center [1118, 157] width 157 height 26
type input "es"
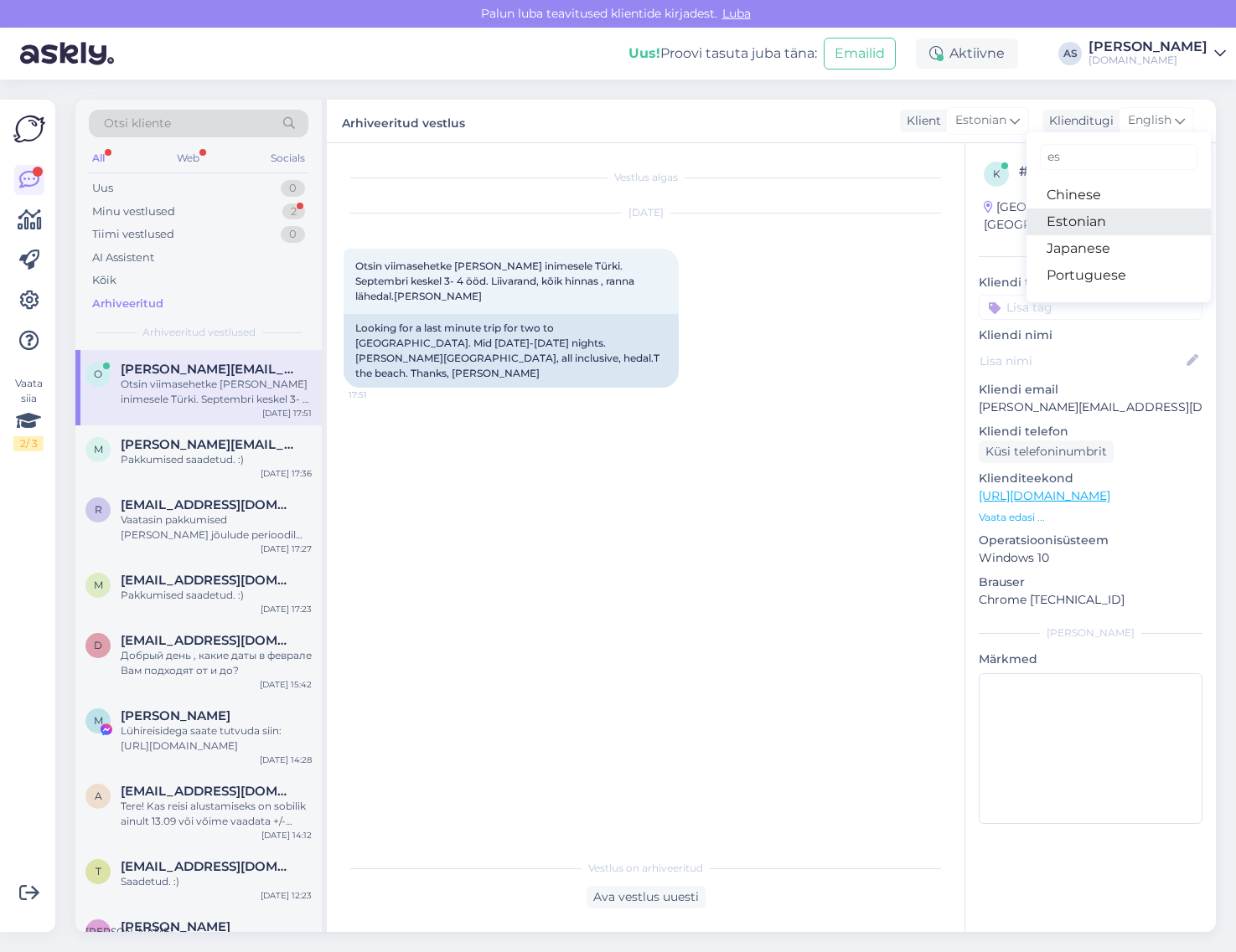
click at [1116, 222] on link "Estonian" at bounding box center [1119, 221] width 185 height 26
click at [671, 898] on div "Ava vestlus uuesti" at bounding box center [646, 897] width 119 height 23
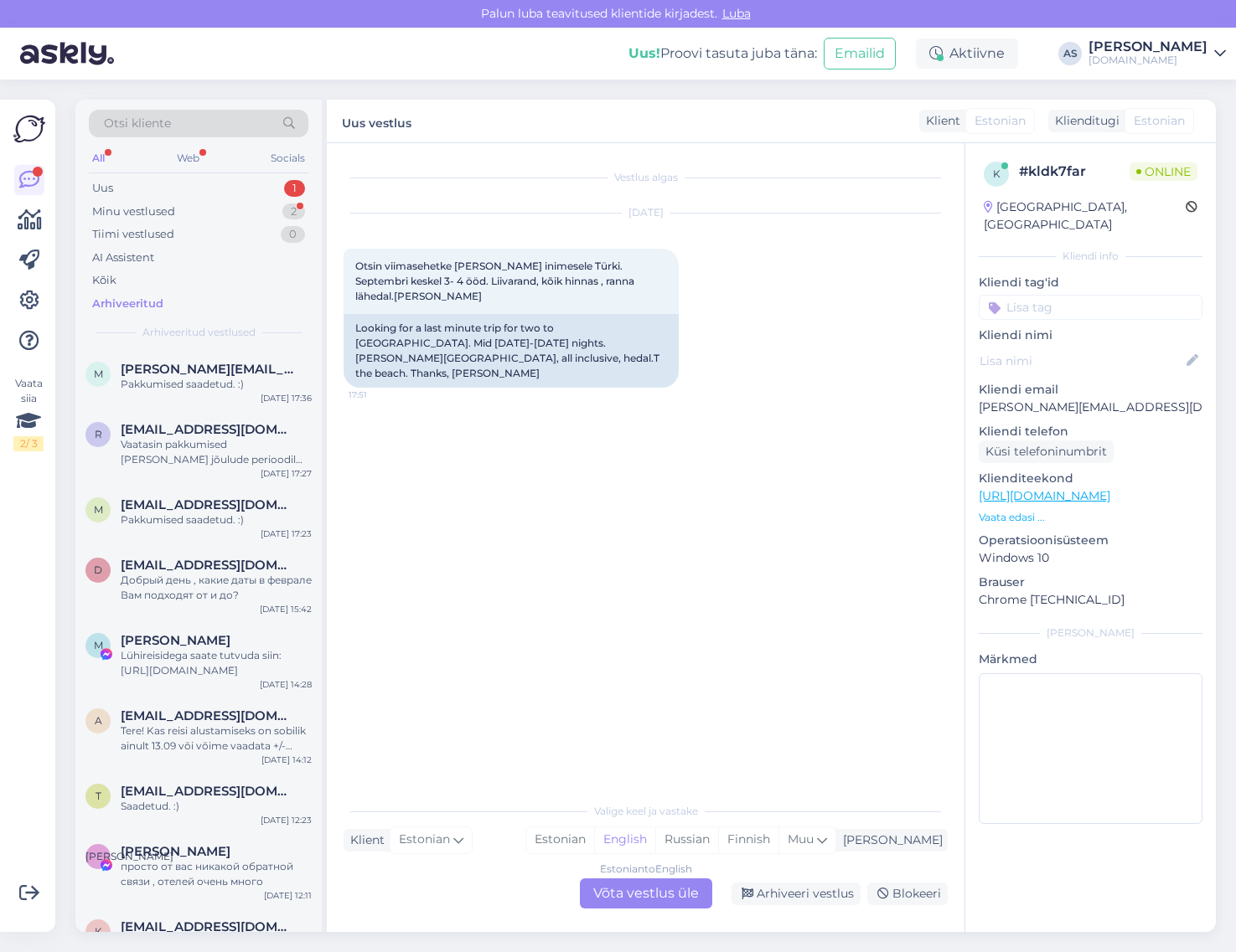
click at [660, 889] on div "Estonian to English Võta vestlus üle" at bounding box center [646, 894] width 133 height 30
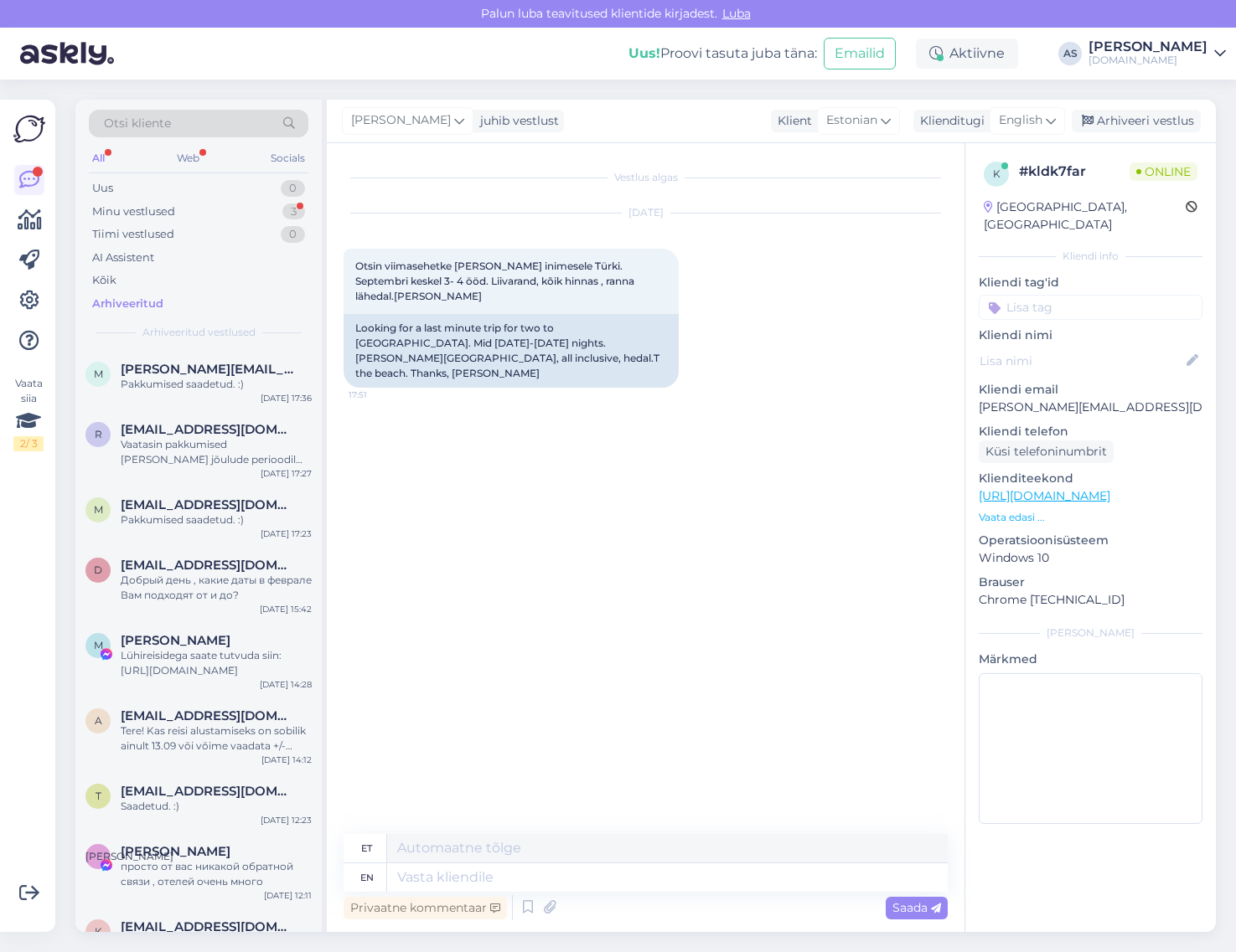
drag, startPoint x: 1016, startPoint y: 130, endPoint x: 1018, endPoint y: 178, distance: 48.0
click at [1016, 128] on span "English" at bounding box center [1020, 121] width 43 height 19
click at [962, 222] on link "Estonian" at bounding box center [990, 221] width 185 height 26
click at [504, 878] on textarea at bounding box center [645, 874] width 604 height 35
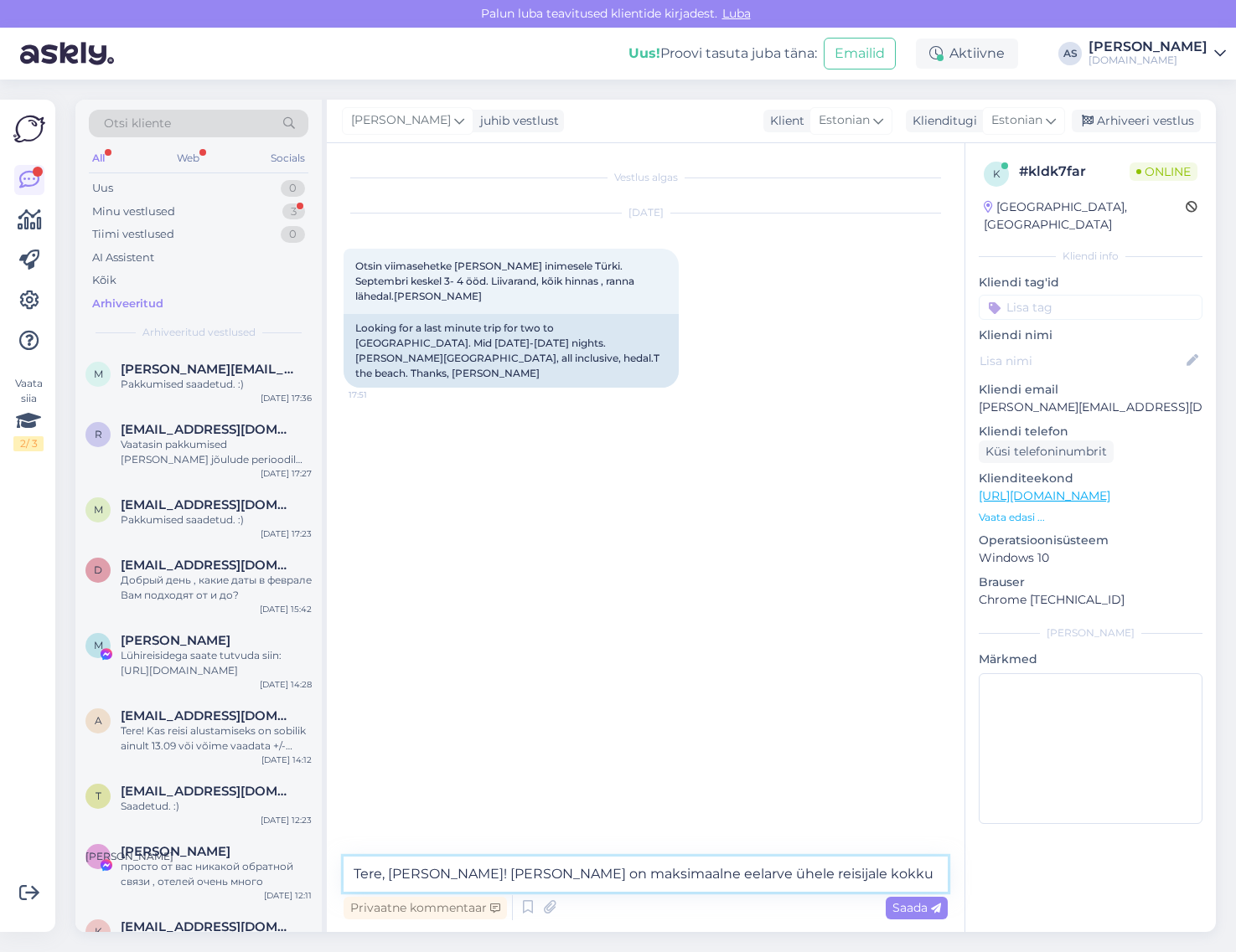
type textarea "Tere, [PERSON_NAME]! [PERSON_NAME] on maksimaalne eelarve ühele reisijale kokku?"
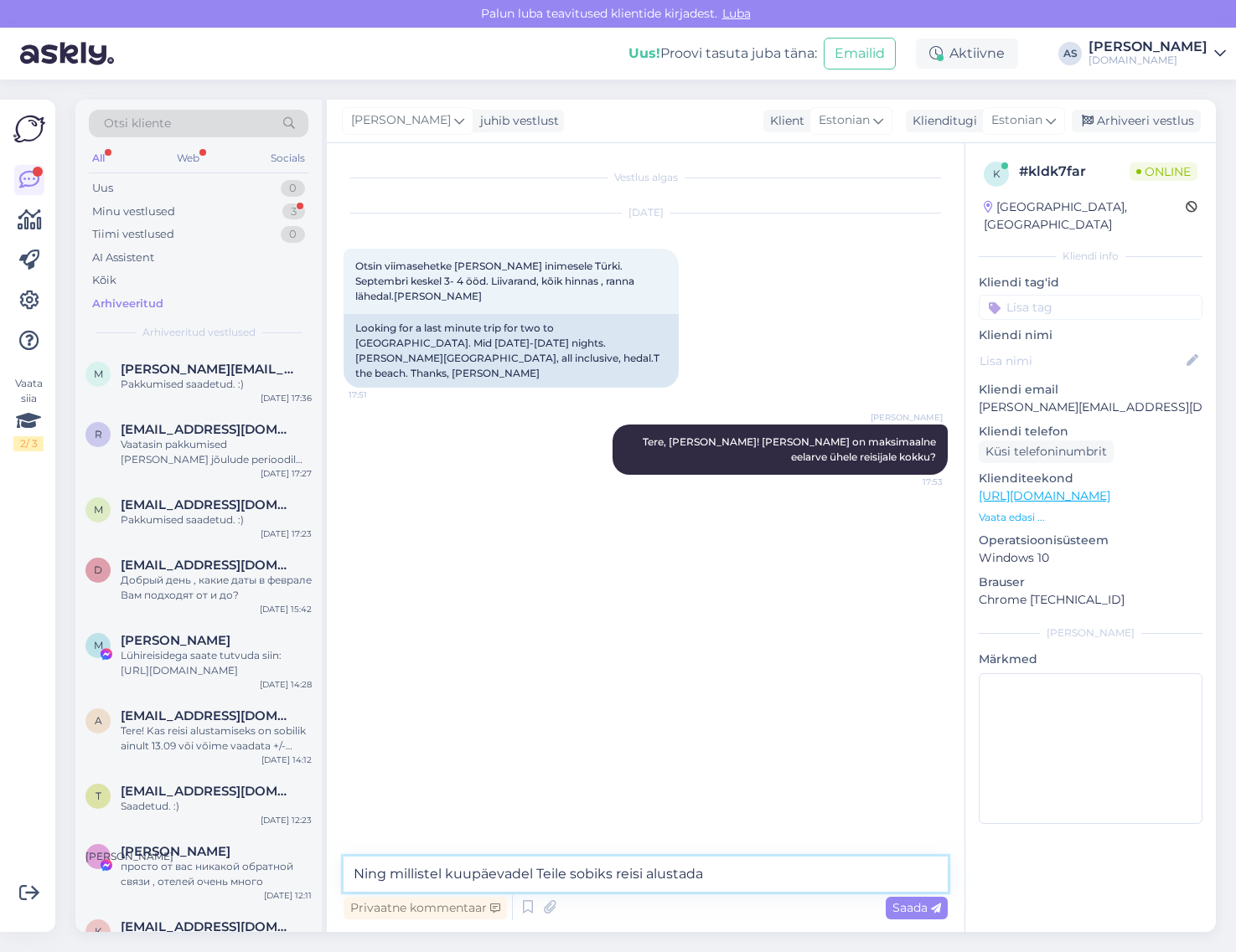
type textarea "Ning millistel kuupäevadel Teile sobiks reisi alustada?"
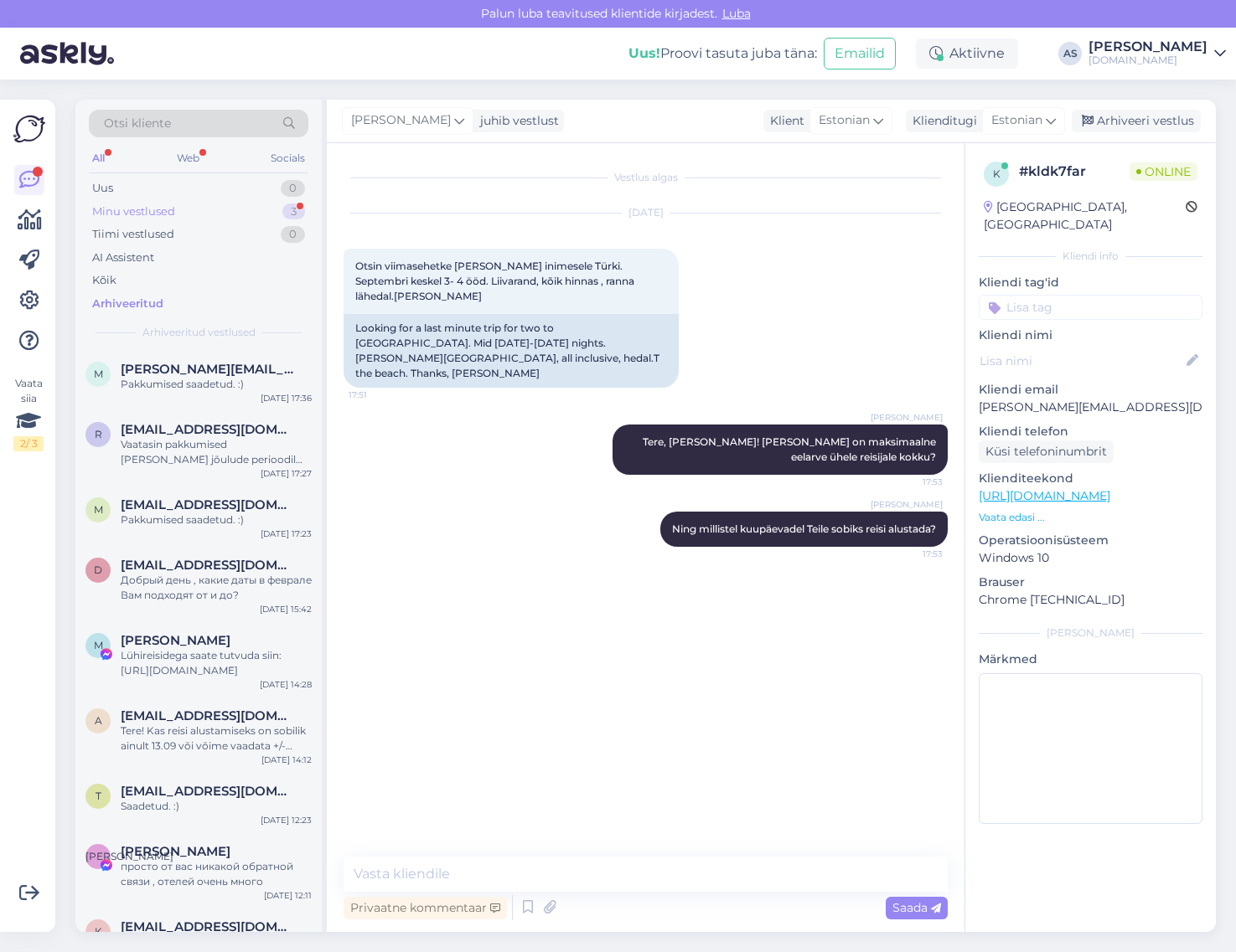
click at [159, 205] on div "Minu vestlused" at bounding box center [134, 212] width 83 height 17
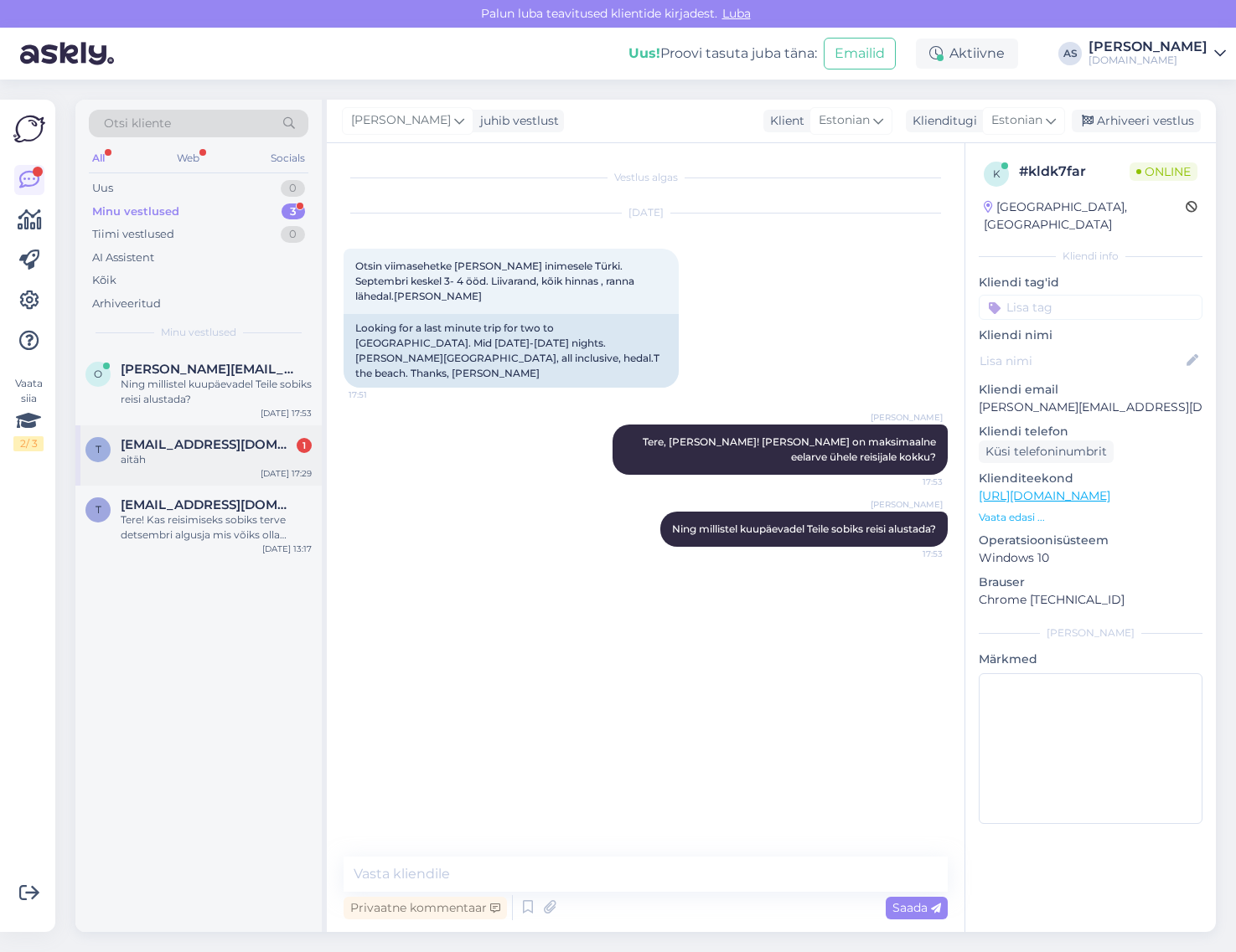
click at [207, 450] on span "[EMAIL_ADDRESS][DOMAIN_NAME]" at bounding box center [207, 444] width 174 height 15
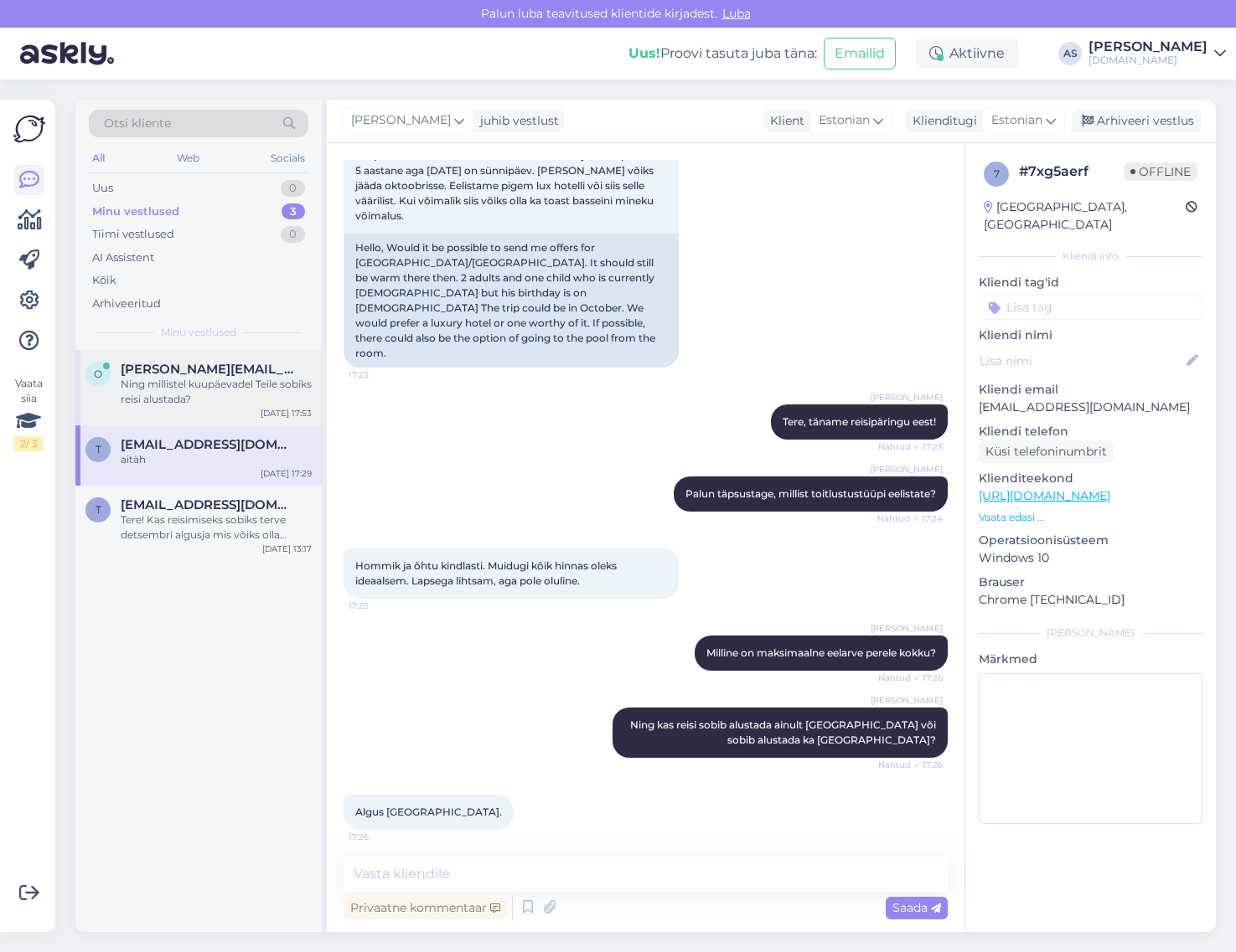
scroll to position [331, 0]
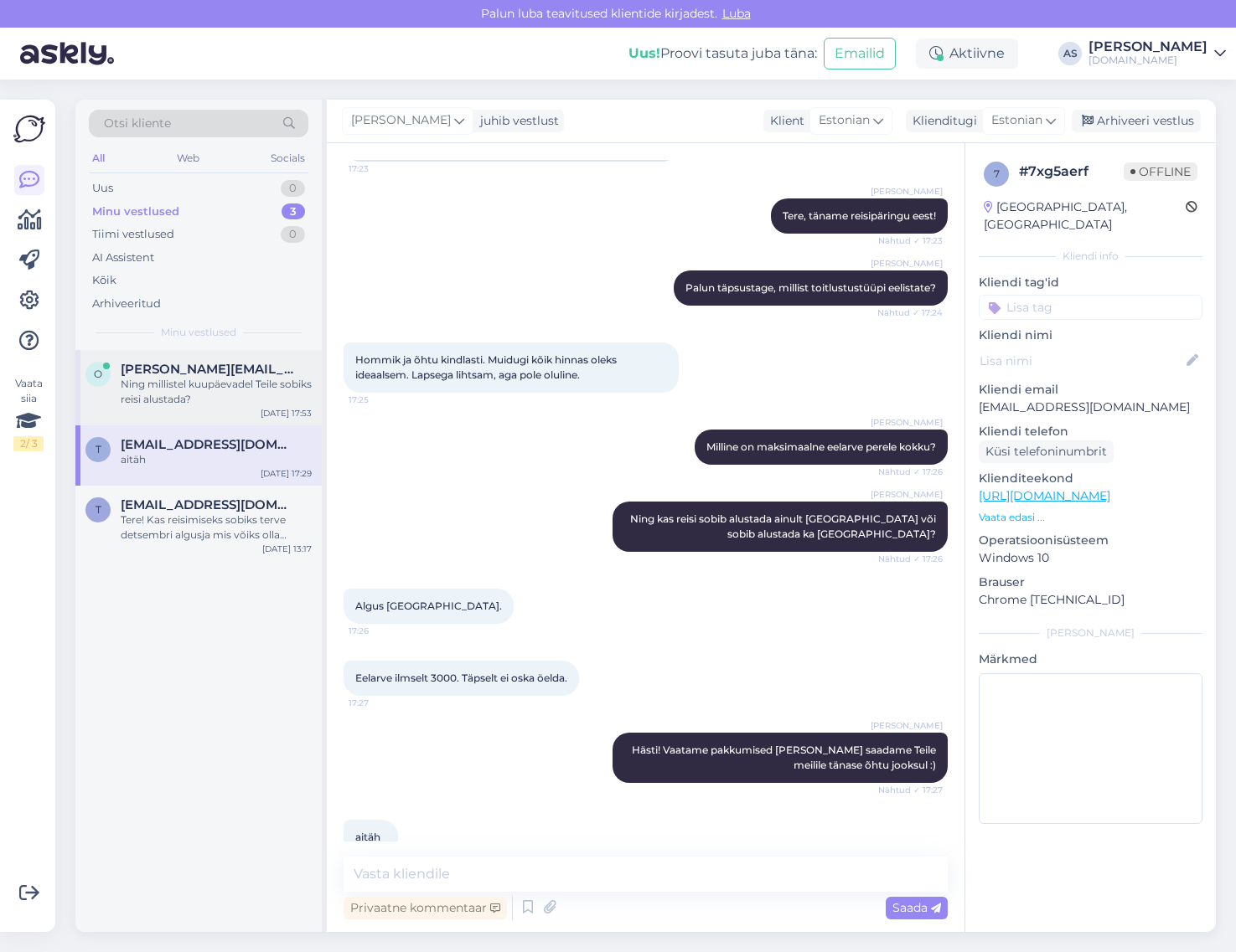
click at [235, 406] on div "Ning millistel kuupäevadel Teile sobiks reisi alustada?" at bounding box center [216, 392] width 191 height 30
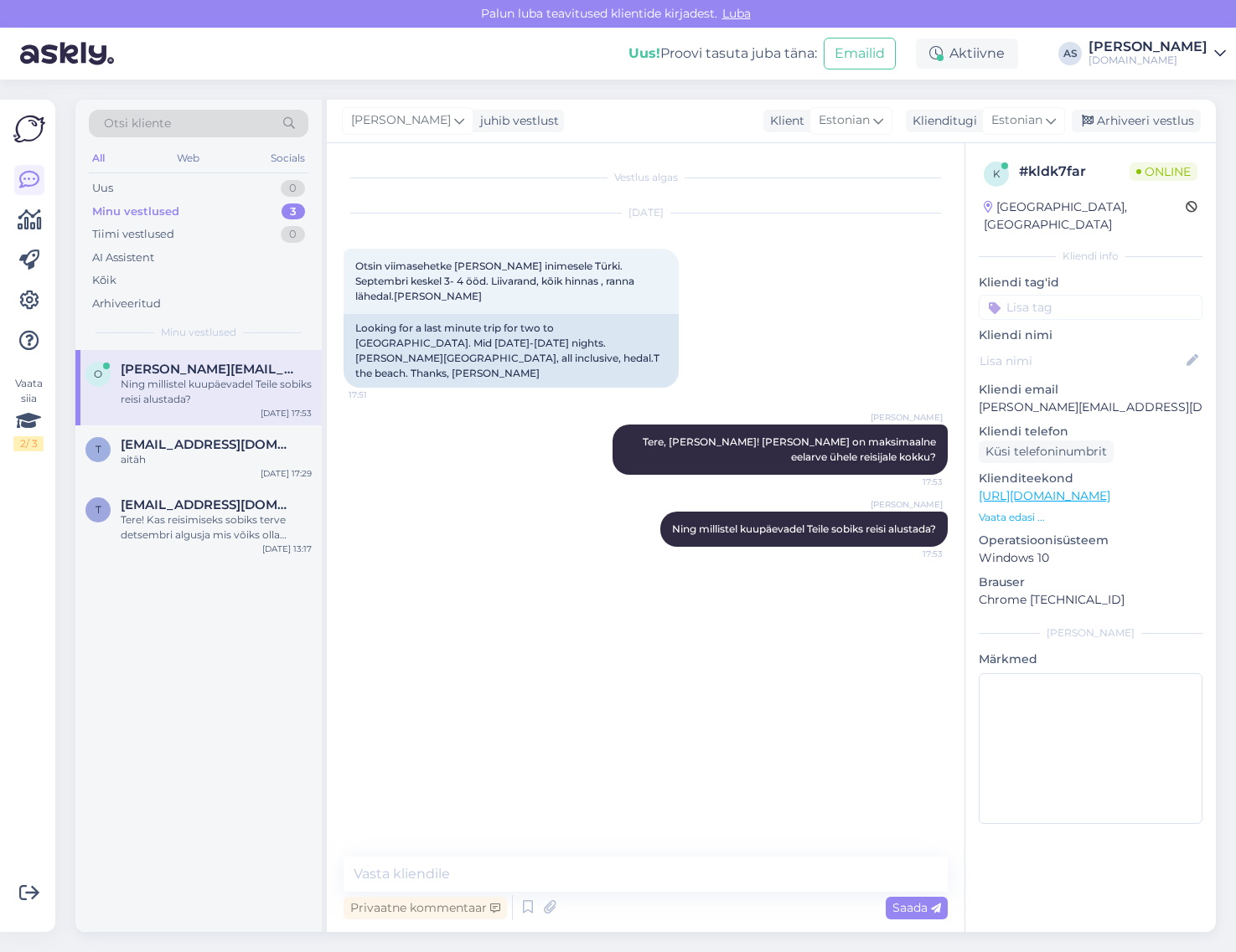
scroll to position [0, 0]
click at [277, 198] on div "Uus 1" at bounding box center [198, 188] width 220 height 24
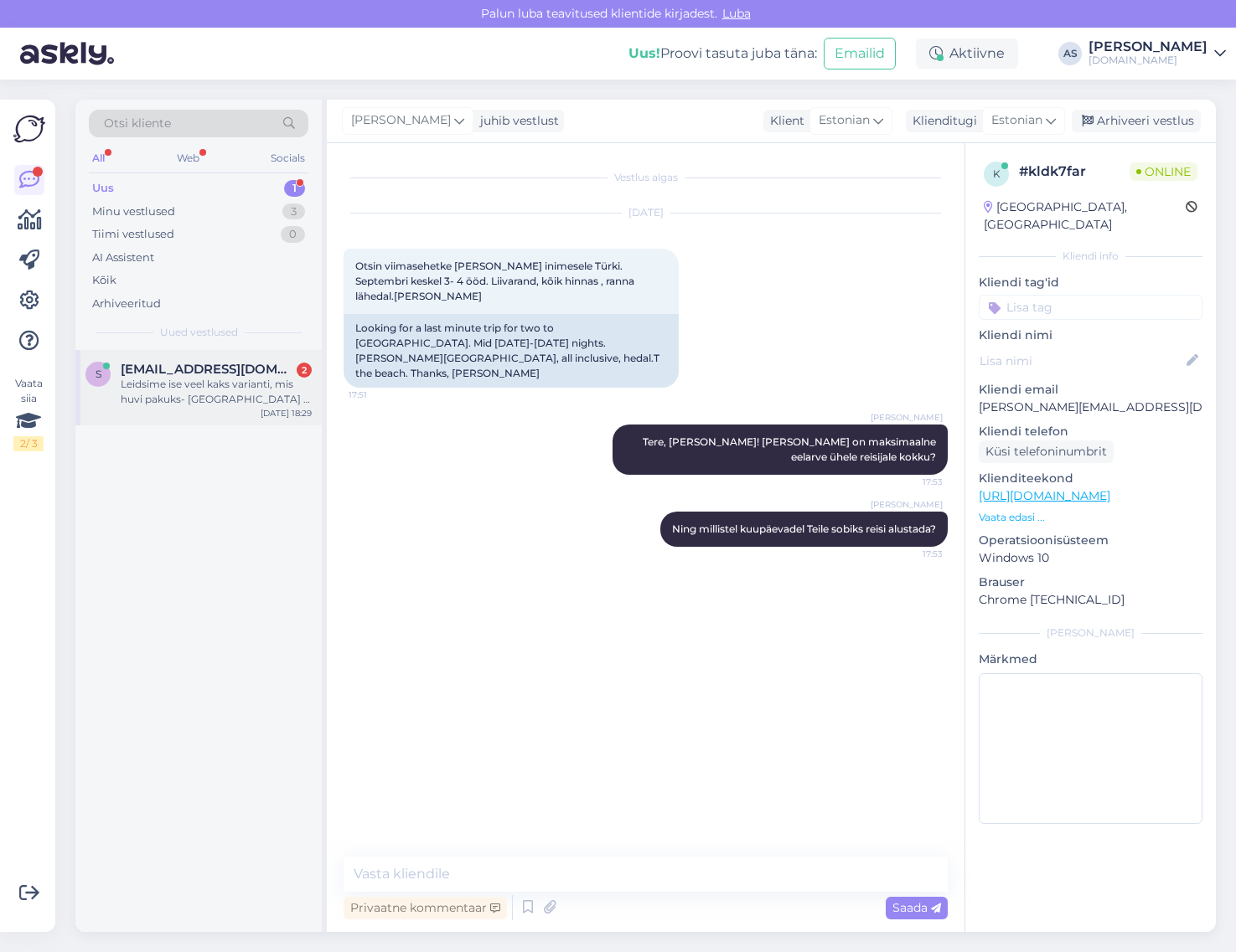
click at [214, 408] on div "s [EMAIL_ADDRESS][DOMAIN_NAME] 2 Leidsime ise veel kaks varianti, mis huvi paku…" at bounding box center [199, 388] width 247 height 75
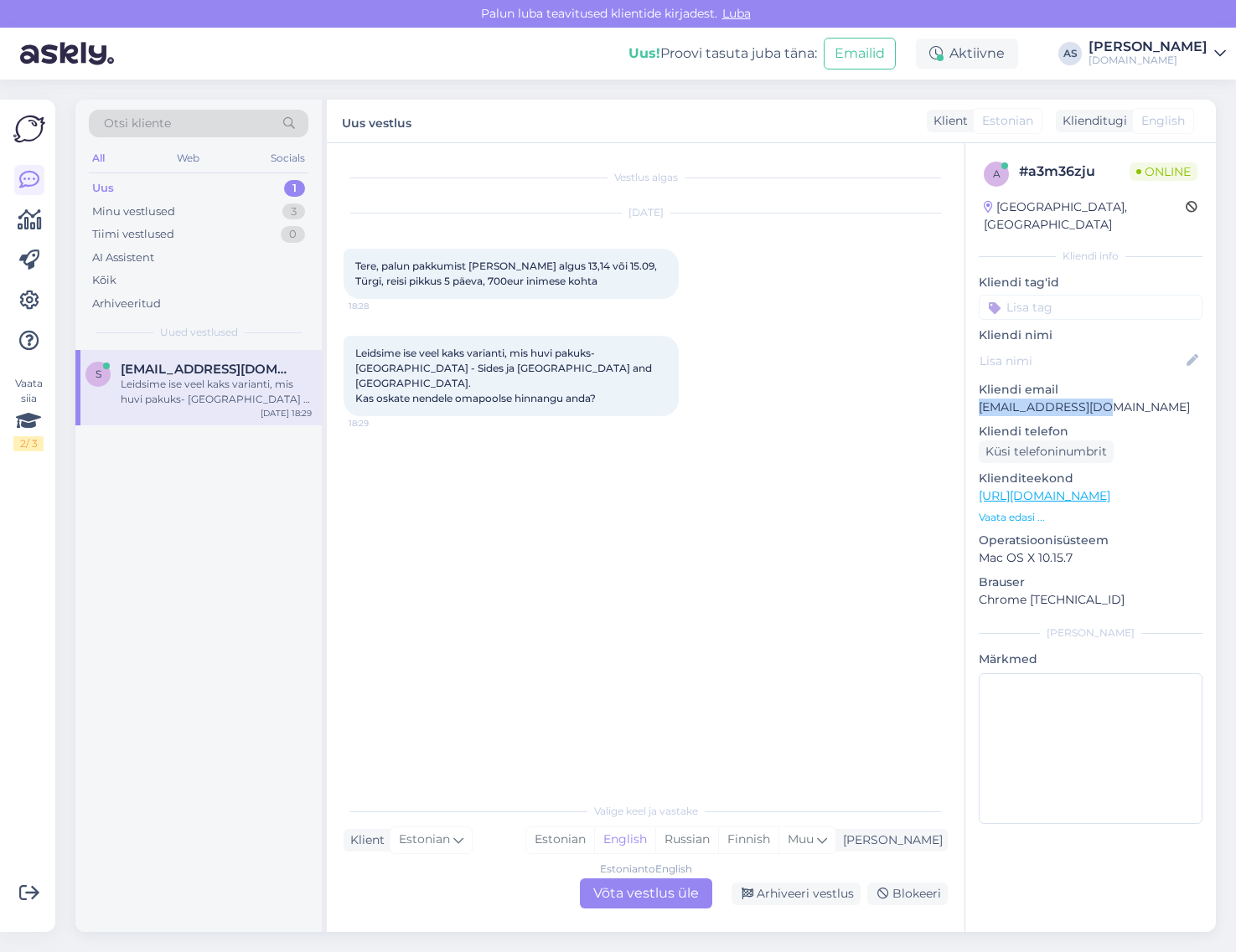
drag, startPoint x: 1112, startPoint y: 390, endPoint x: 966, endPoint y: 395, distance: 146.1
click at [966, 395] on div "a # a3m36zju Online [GEOGRAPHIC_DATA], [GEOGRAPHIC_DATA] Kliendi info Kliendi t…" at bounding box center [1091, 496] width 251 height 706
copy p "[EMAIL_ADDRESS][DOMAIN_NAME]"
click at [677, 893] on div "Estonian to English Võta vestlus üle" at bounding box center [646, 894] width 133 height 30
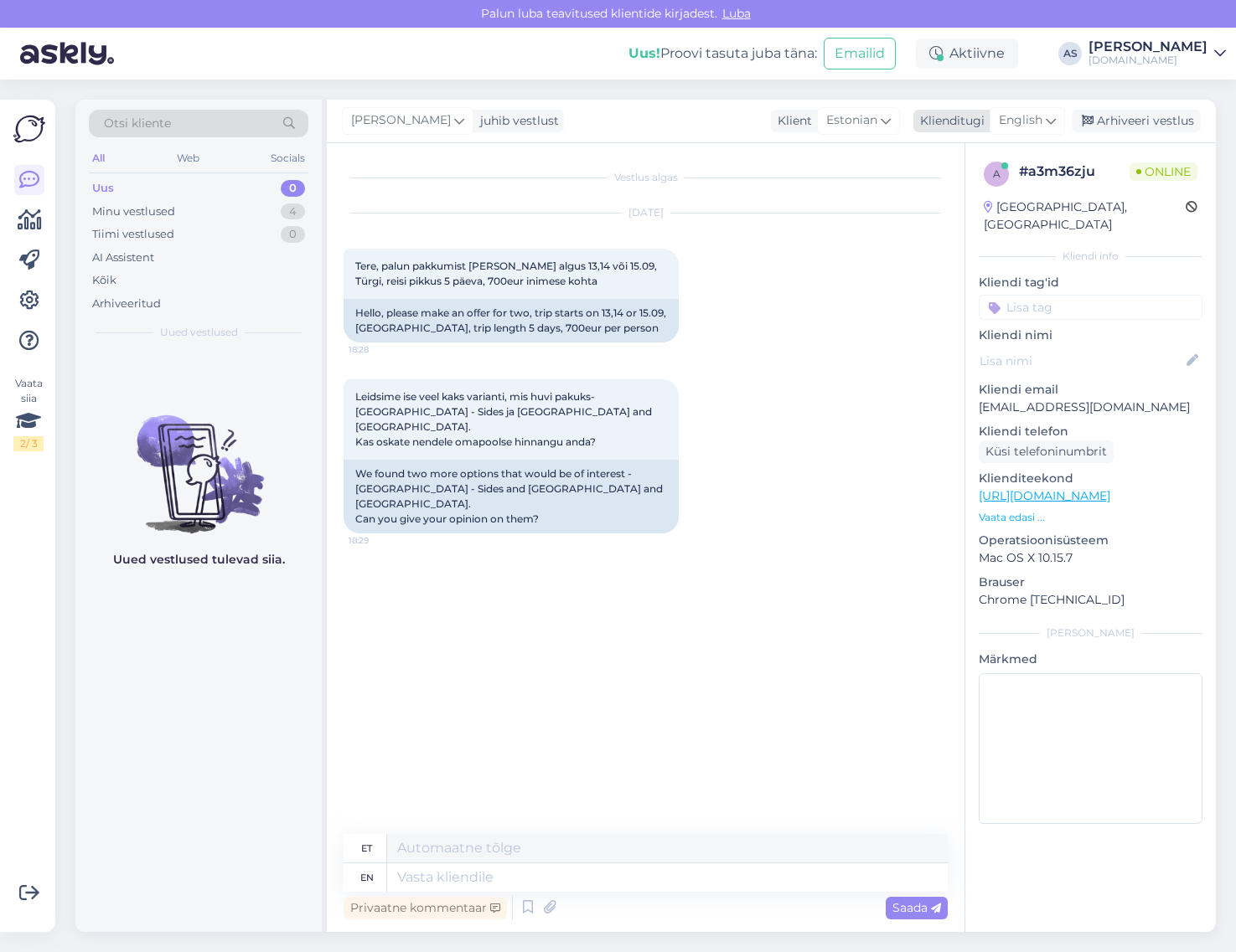
click at [1049, 120] on icon at bounding box center [1050, 121] width 10 height 19
click at [961, 218] on link "Estonian" at bounding box center [990, 221] width 185 height 26
click at [517, 861] on textarea at bounding box center [645, 874] width 604 height 35
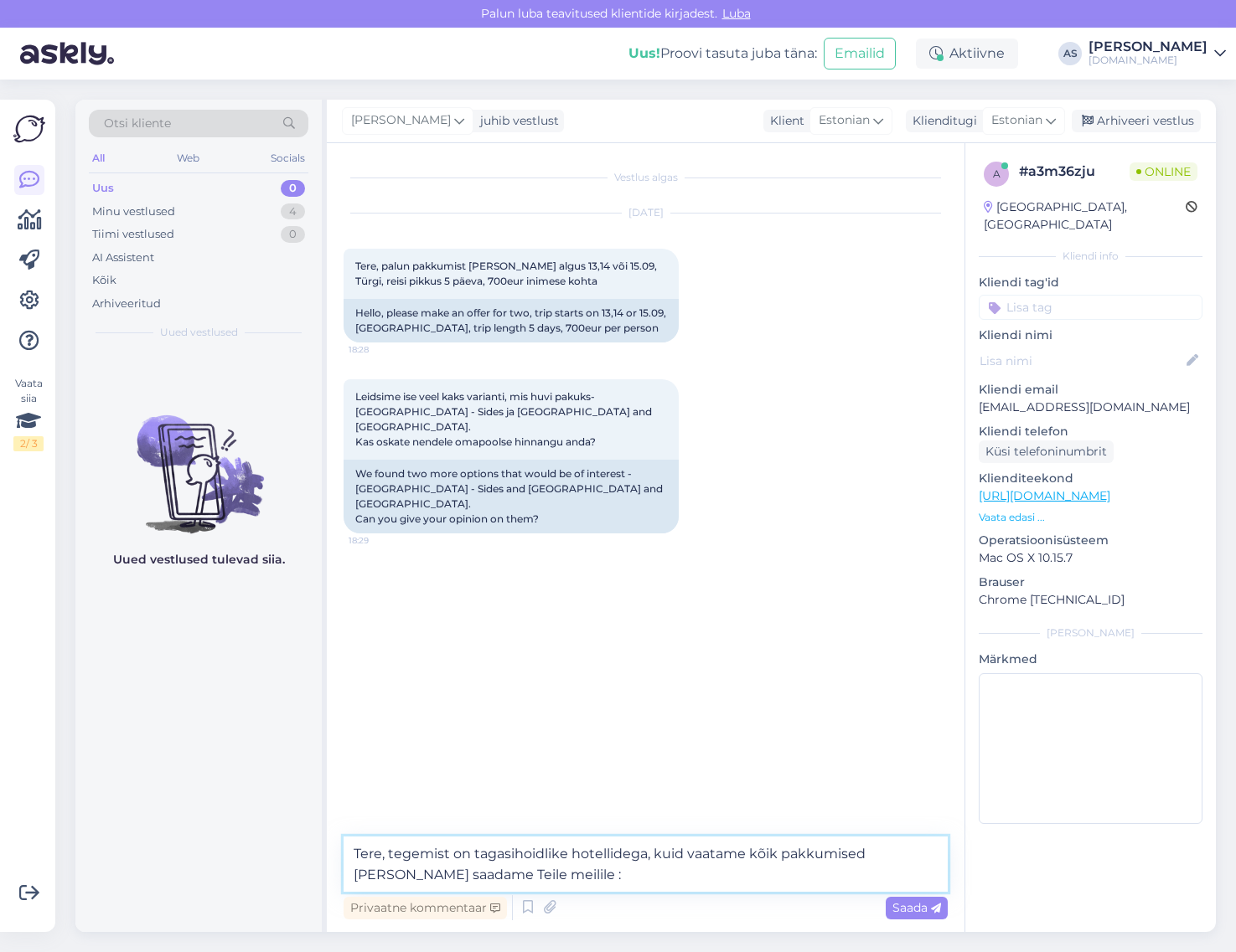
type textarea "Tere, tegemist on tagasihoidlike hotellidega, kuid vaatame kõik pakkumised [PER…"
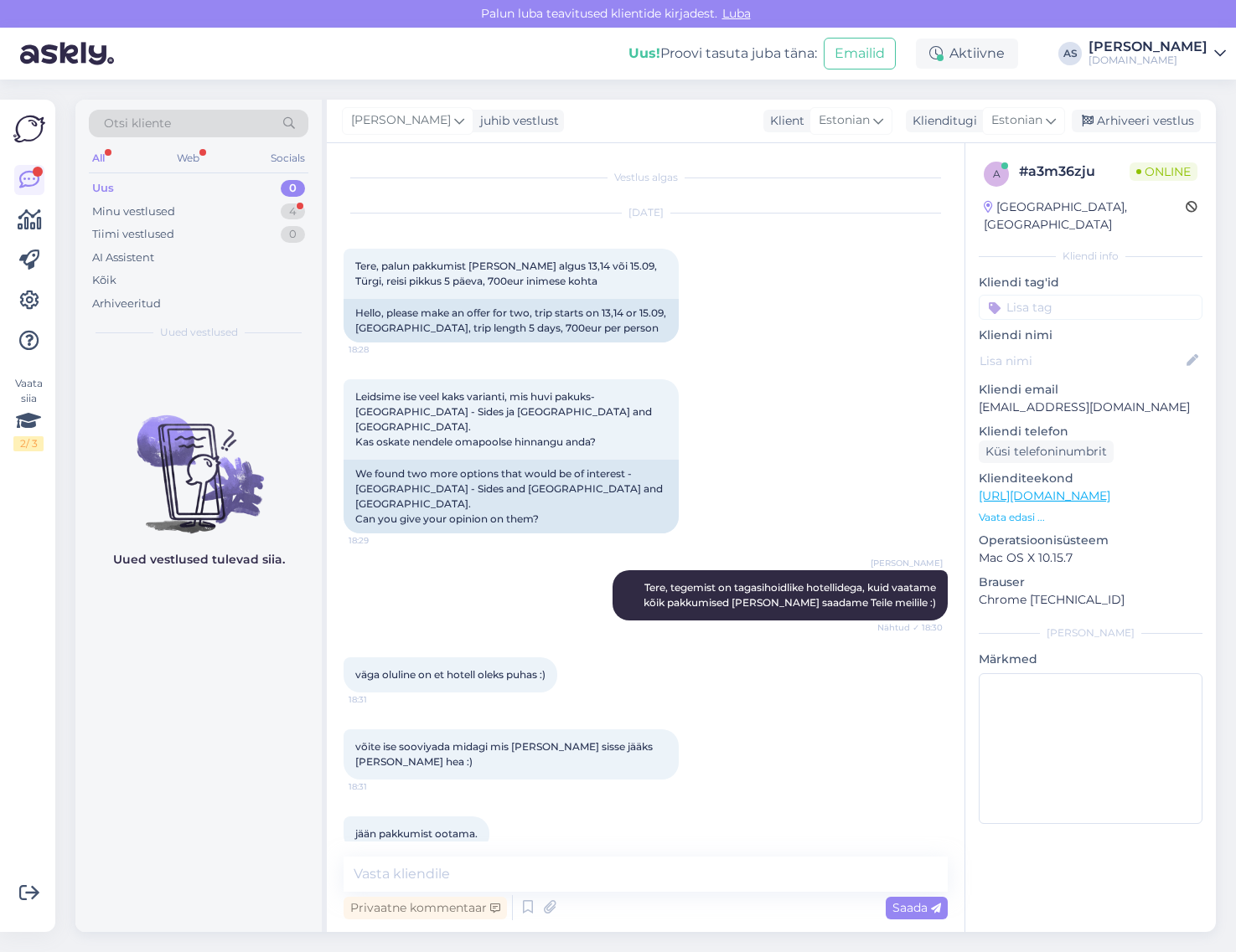
scroll to position [69, 0]
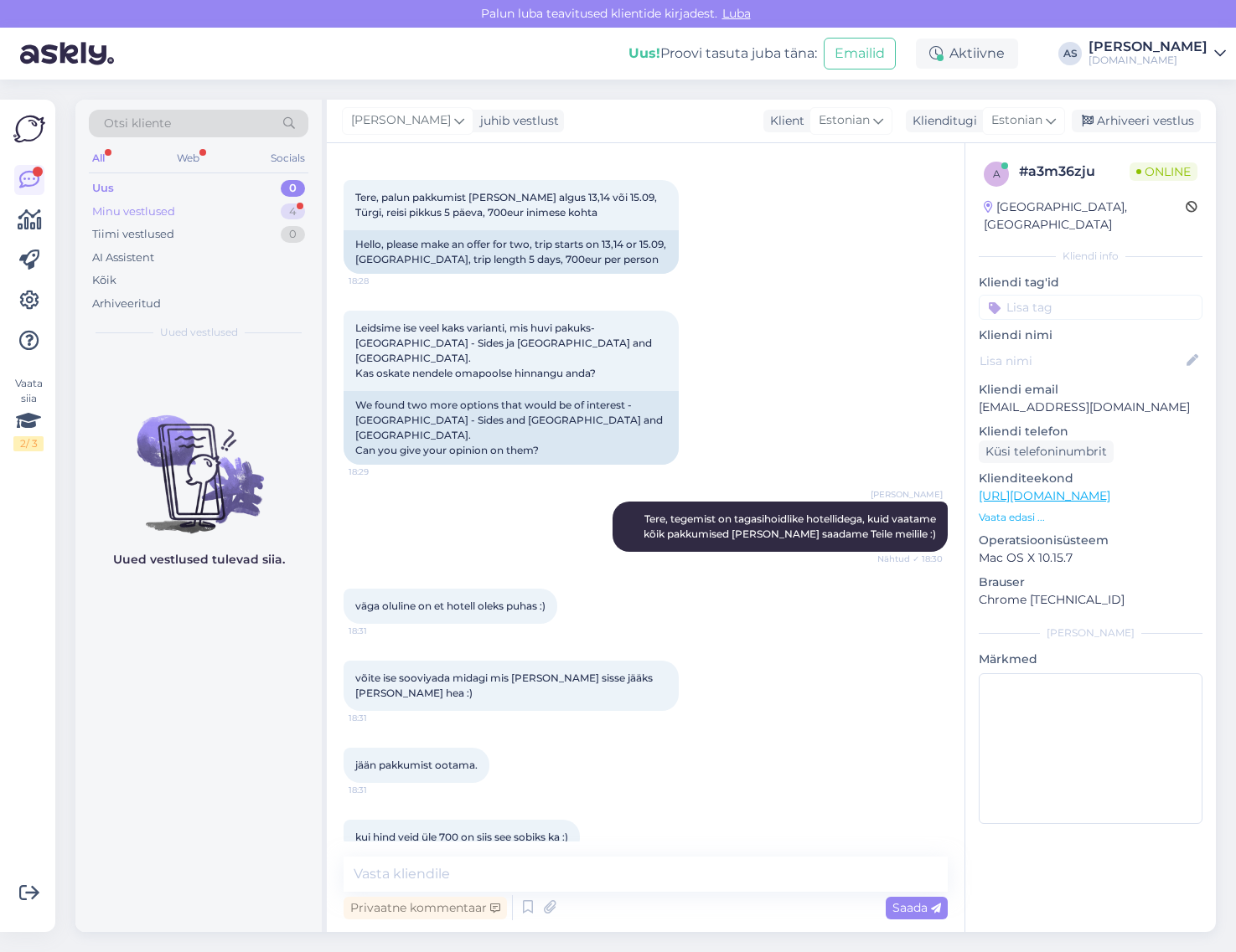
click at [245, 210] on div "Minu vestlused 4" at bounding box center [198, 212] width 220 height 24
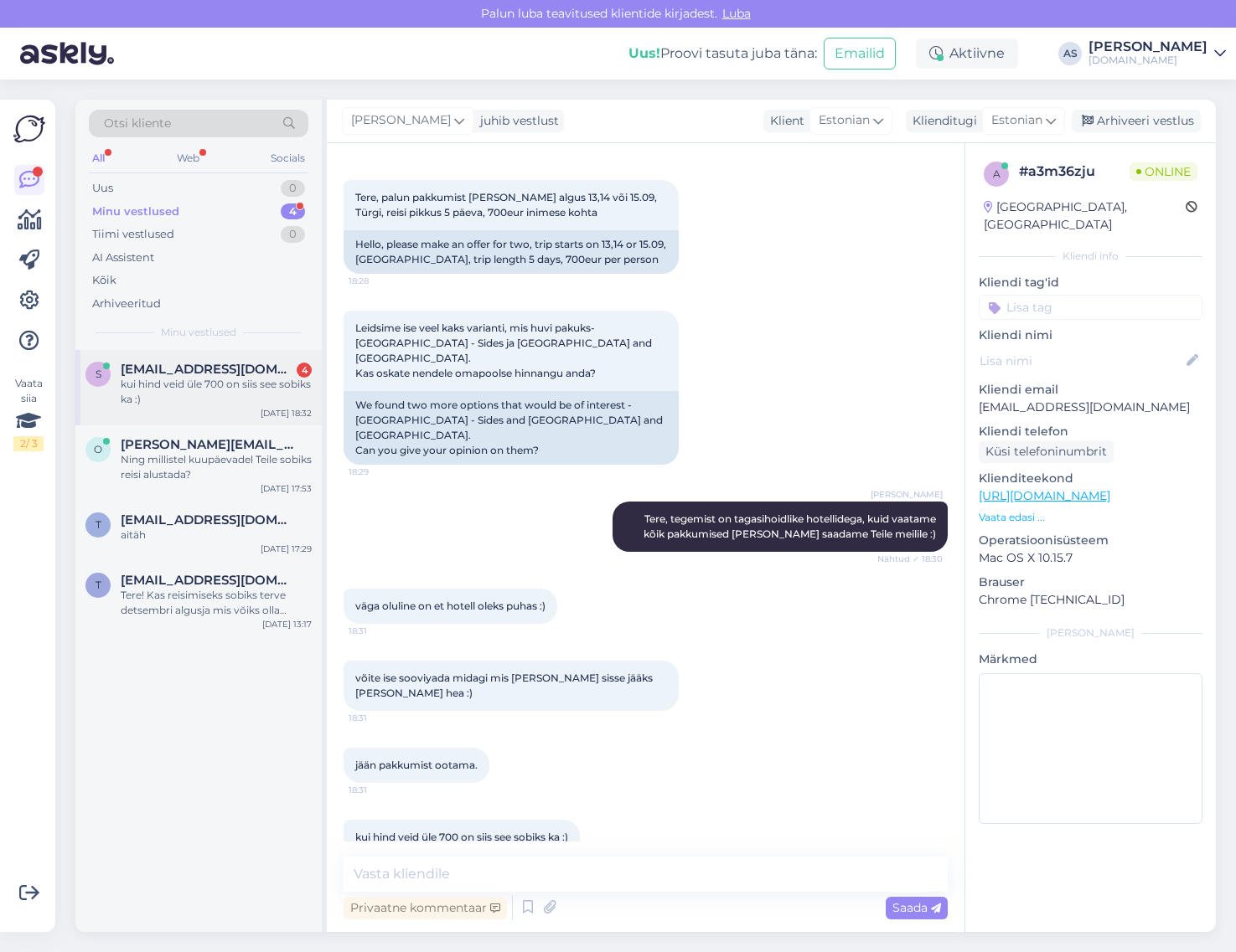
click at [269, 382] on div "kui hind veid üle 700 on siis see sobiks ka :)" at bounding box center [216, 392] width 191 height 30
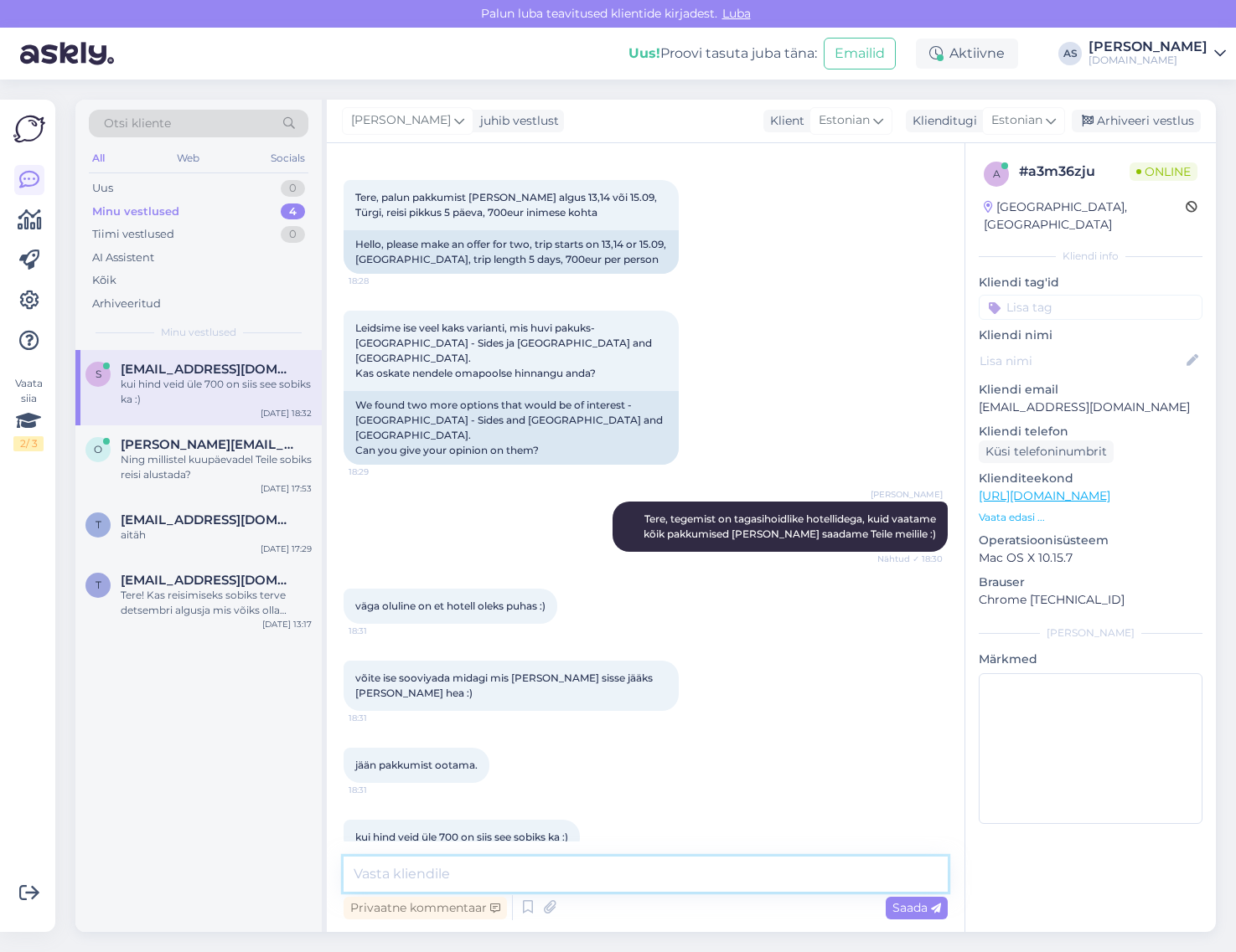
click at [814, 884] on textarea at bounding box center [645, 874] width 604 height 35
type textarea "Tänan täpsustuse eest!"
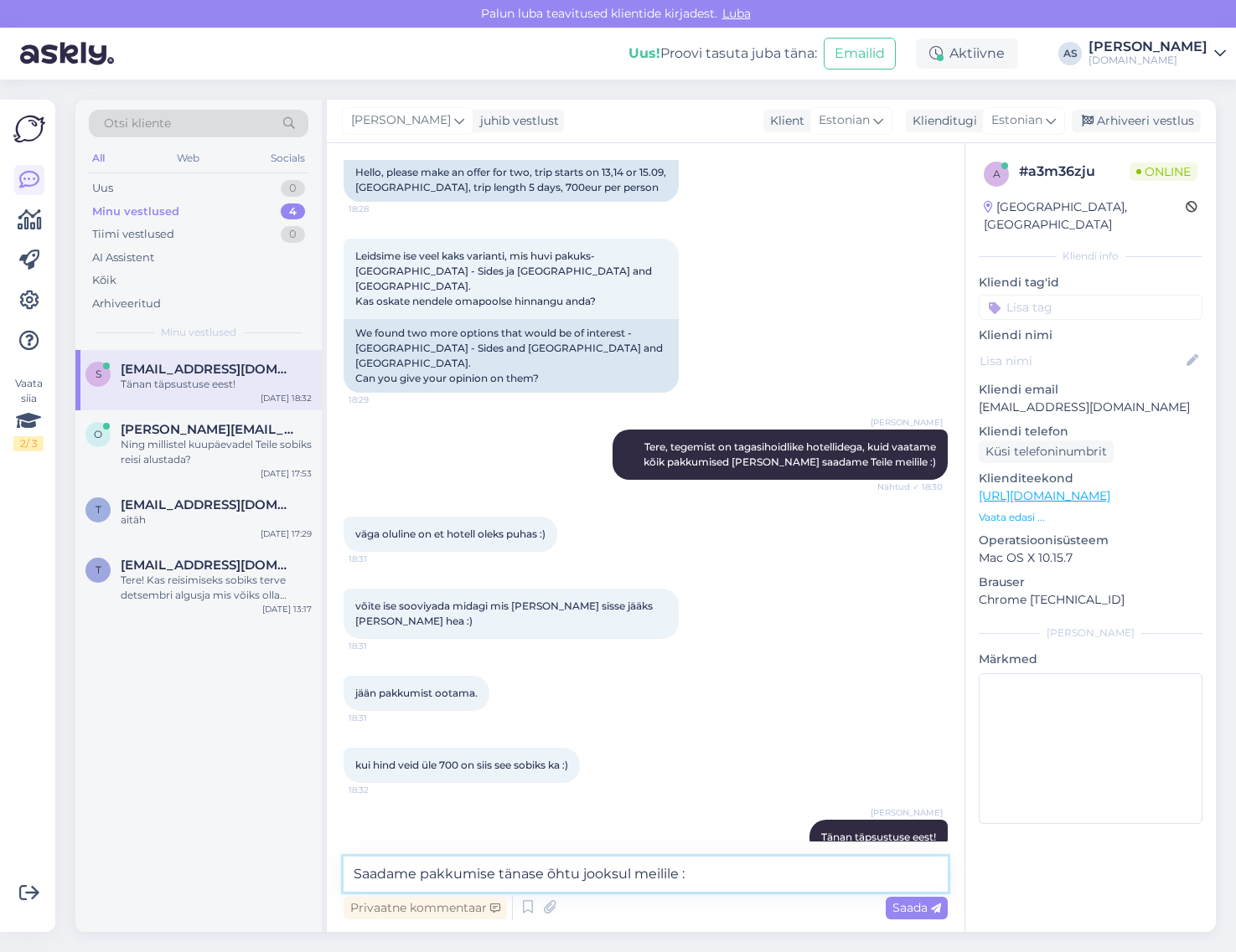
type textarea "Saadame pakkumise tänase õhtu jooksul meilile :)"
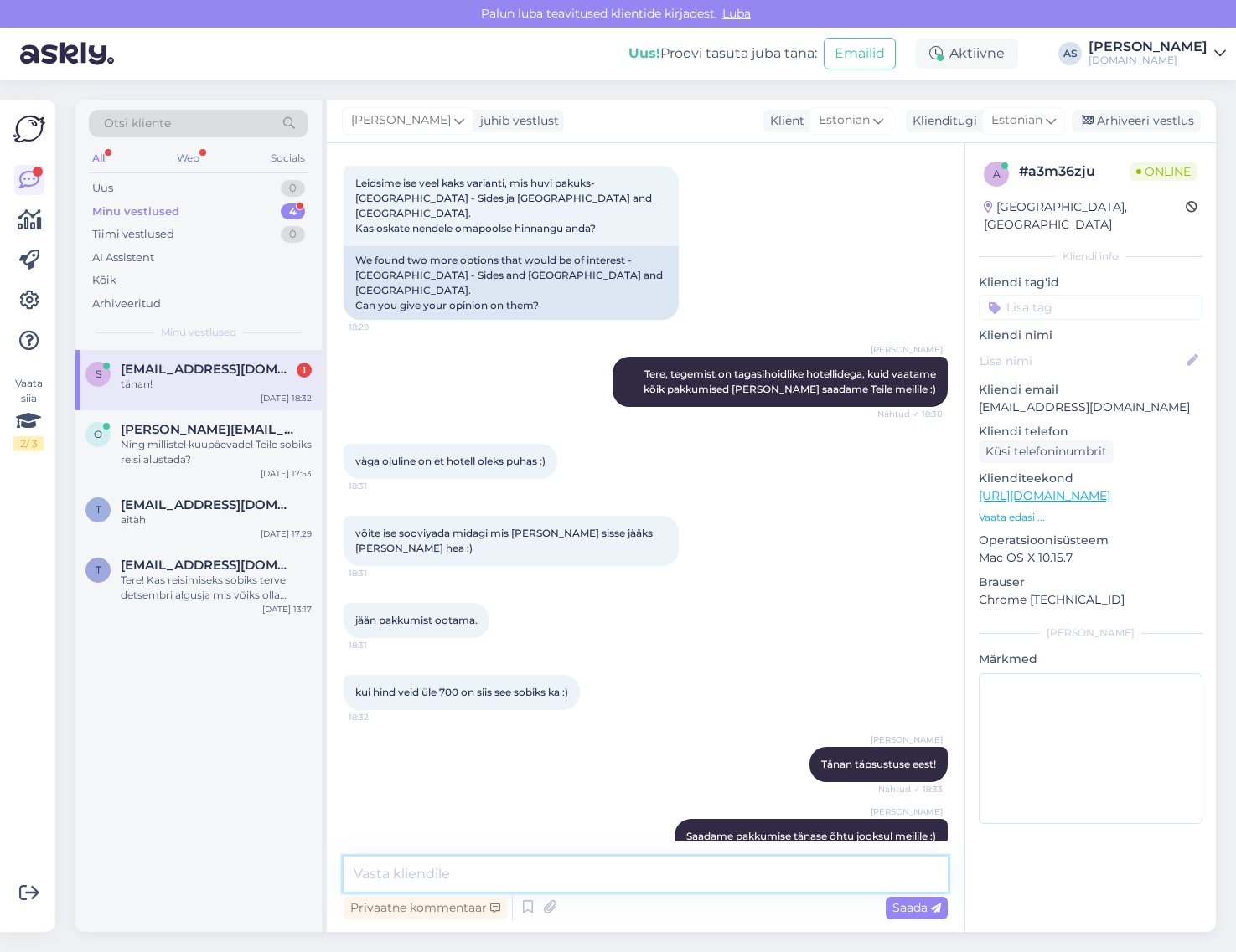
scroll to position [284, 0]
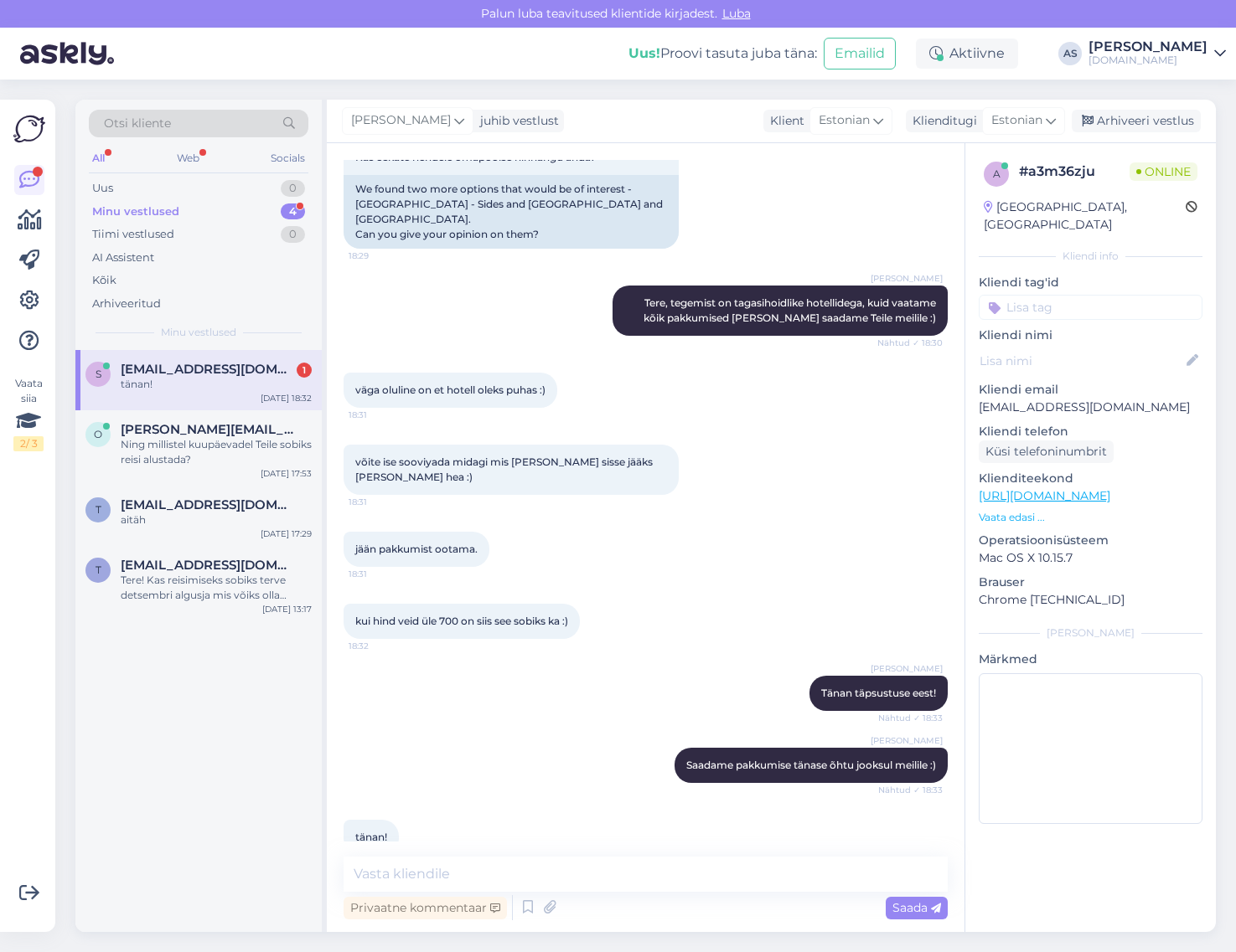
click at [243, 394] on div "s [EMAIL_ADDRESS][DOMAIN_NAME] 1 tänan! [DATE] 18:32" at bounding box center [199, 380] width 247 height 60
